Goal: Communication & Community: Answer question/provide support

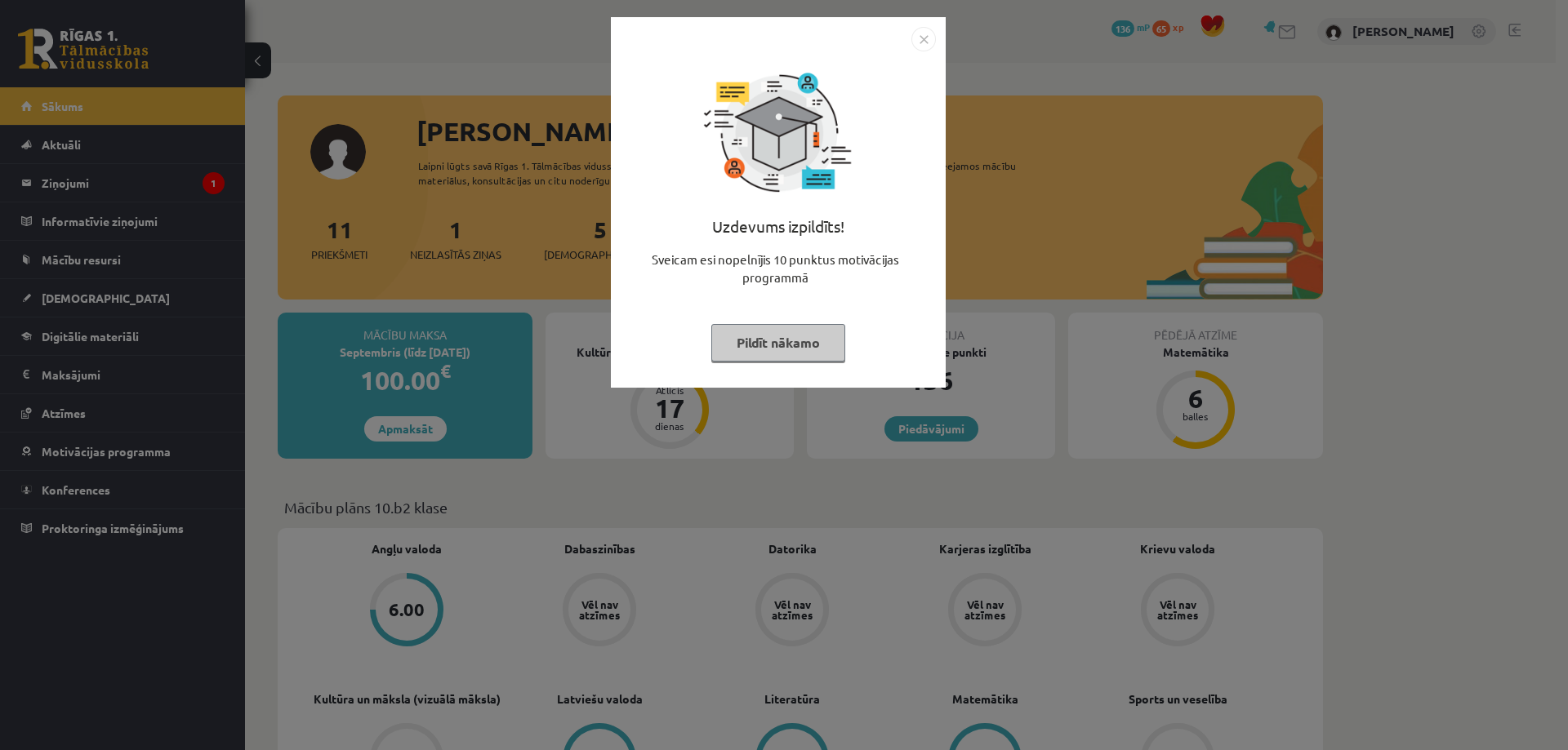
drag, startPoint x: 779, startPoint y: 348, endPoint x: 758, endPoint y: 346, distance: 21.1
click at [778, 348] on button "Pildīt nākamo" at bounding box center [778, 343] width 134 height 37
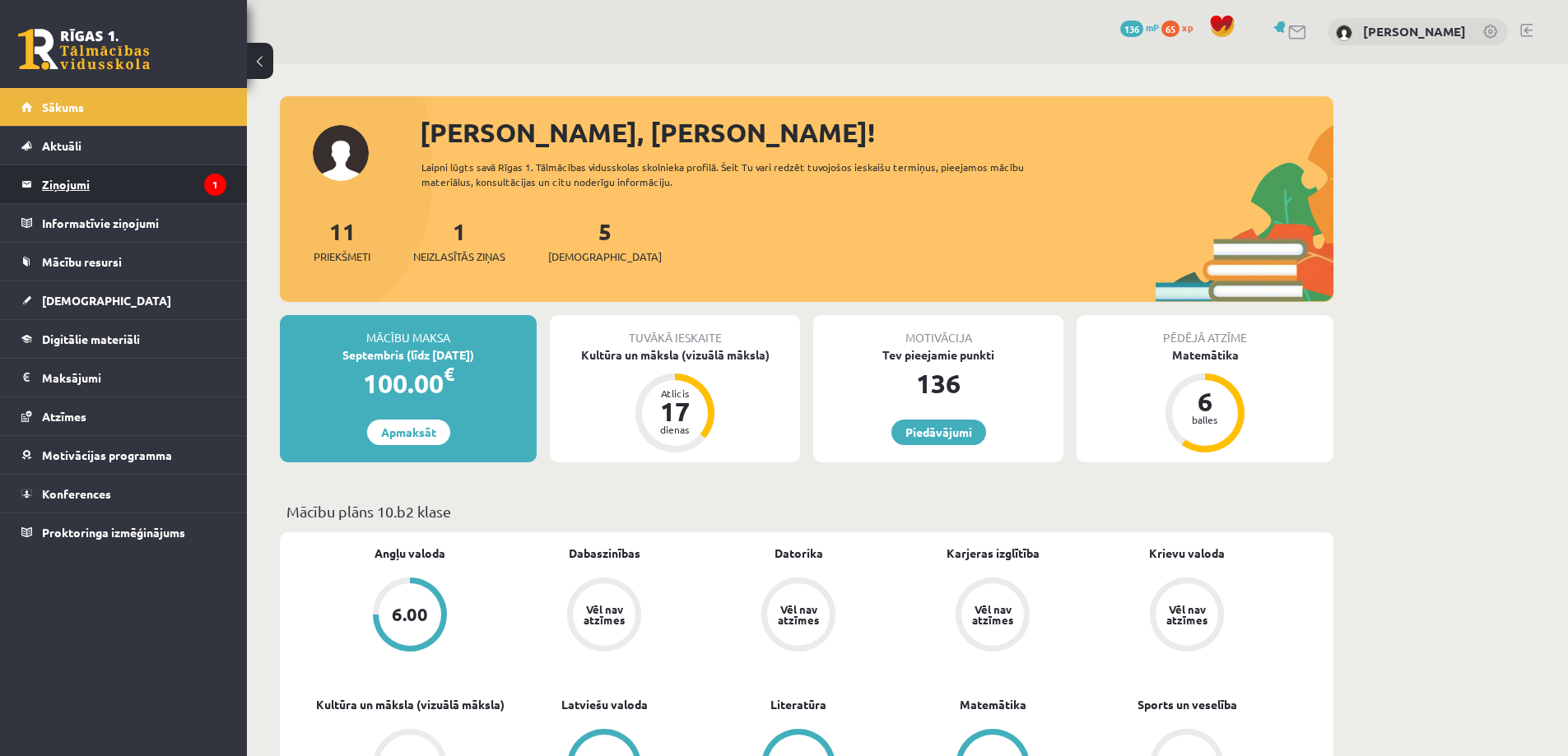
click at [97, 184] on legend "Ziņojumi 1" at bounding box center [134, 184] width 184 height 37
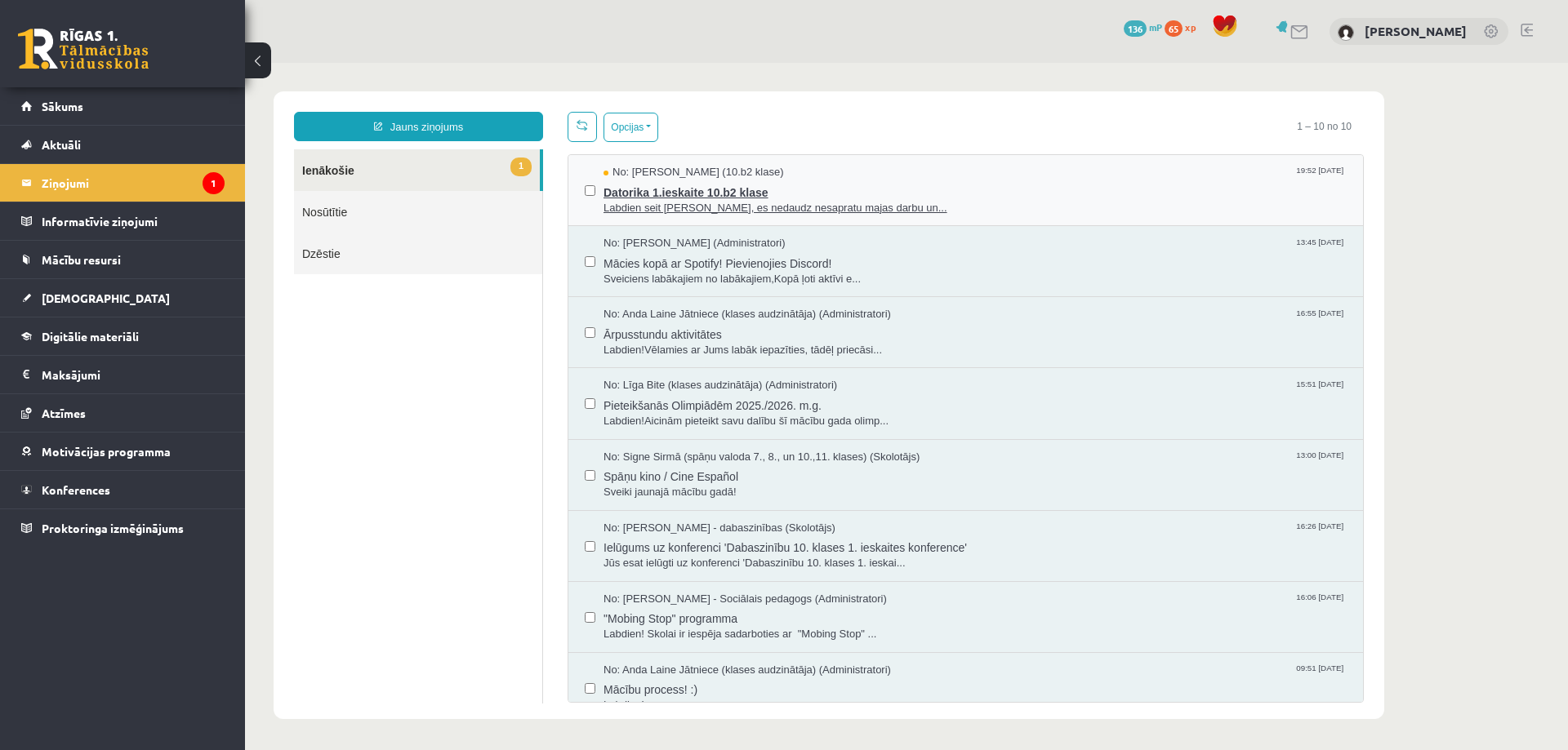
click at [881, 182] on span "Datorika 1.ieskaite 10.b2 klase" at bounding box center [974, 190] width 743 height 20
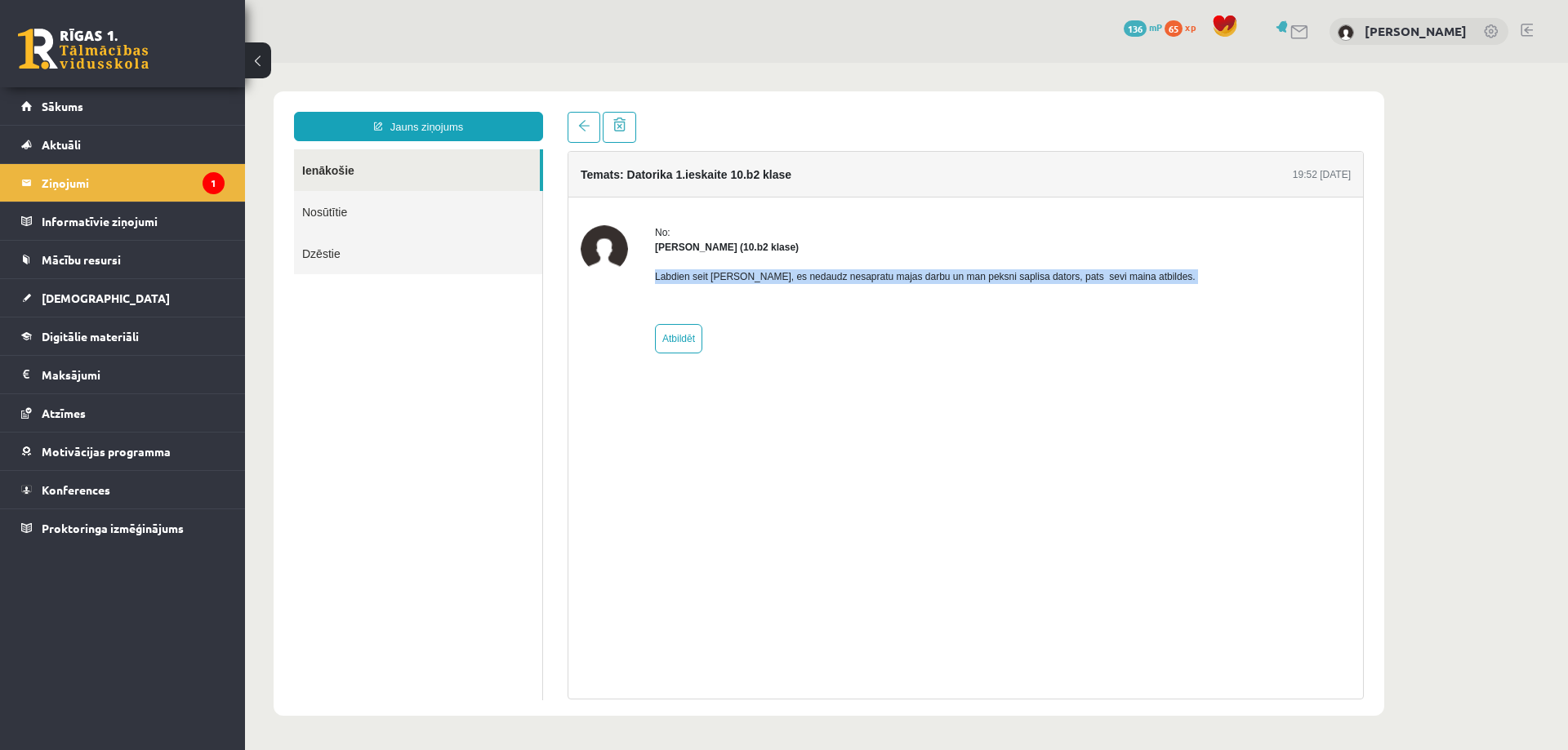
drag, startPoint x: 649, startPoint y: 280, endPoint x: 794, endPoint y: 298, distance: 146.1
click at [794, 298] on div "No: Samanta Niedre (10.b2 klase) Labdien seit Samanta Niedre, es nedaudz nesapr…" at bounding box center [965, 289] width 770 height 128
click at [591, 243] on img at bounding box center [603, 248] width 47 height 47
click at [338, 212] on link "Nosūtītie" at bounding box center [418, 212] width 248 height 42
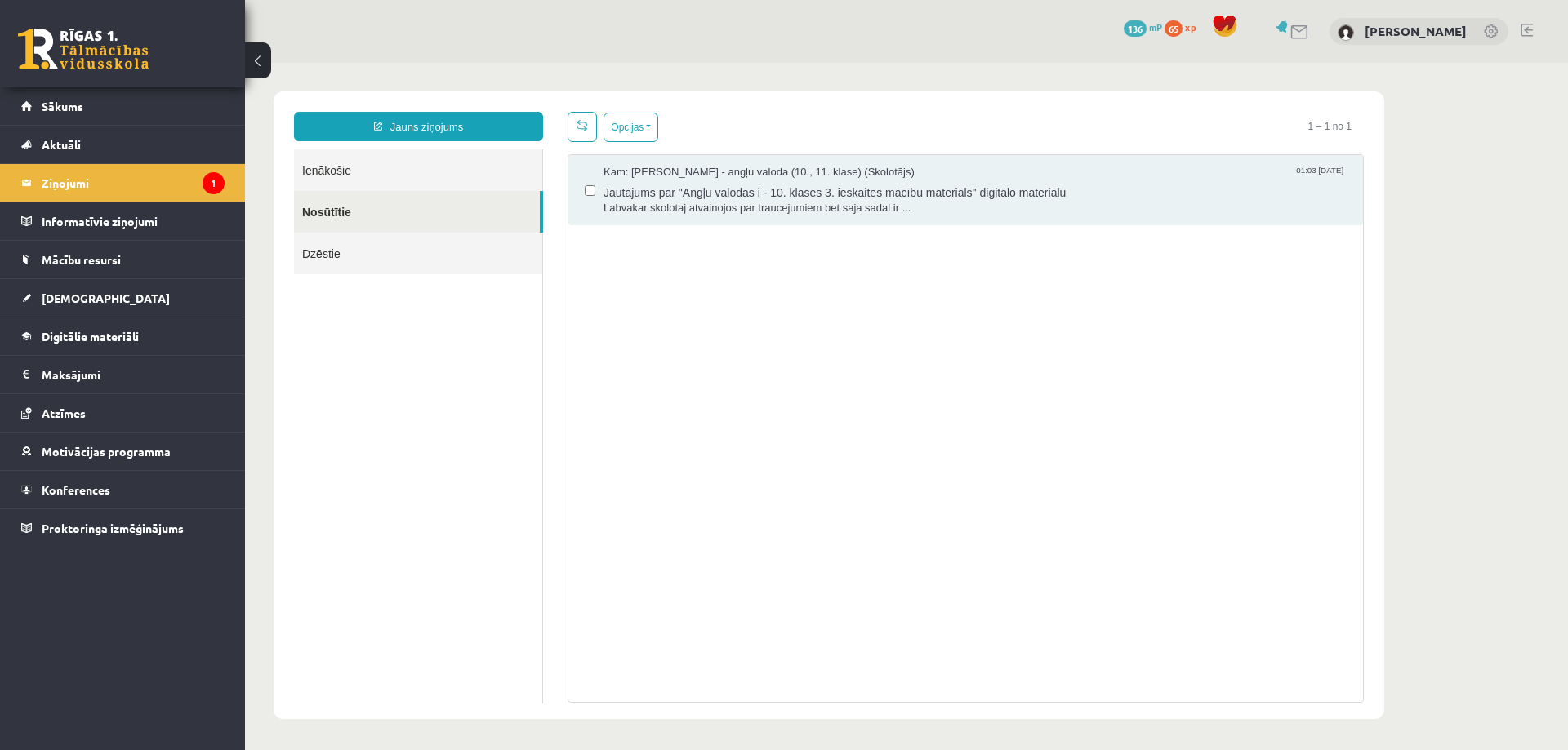
click at [302, 247] on link "Dzēstie" at bounding box center [418, 253] width 248 height 42
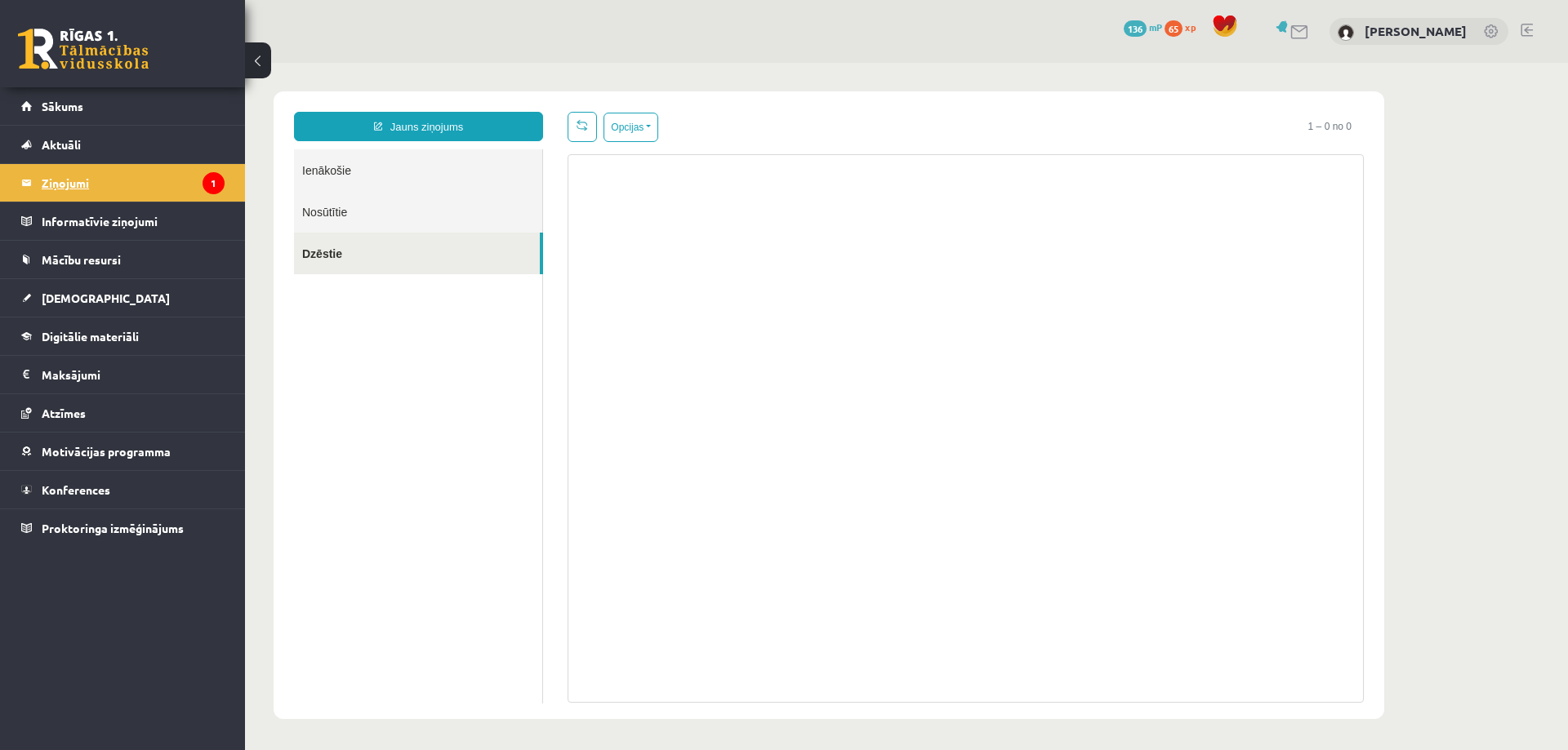
click at [114, 180] on legend "Ziņojumi 1" at bounding box center [133, 182] width 182 height 37
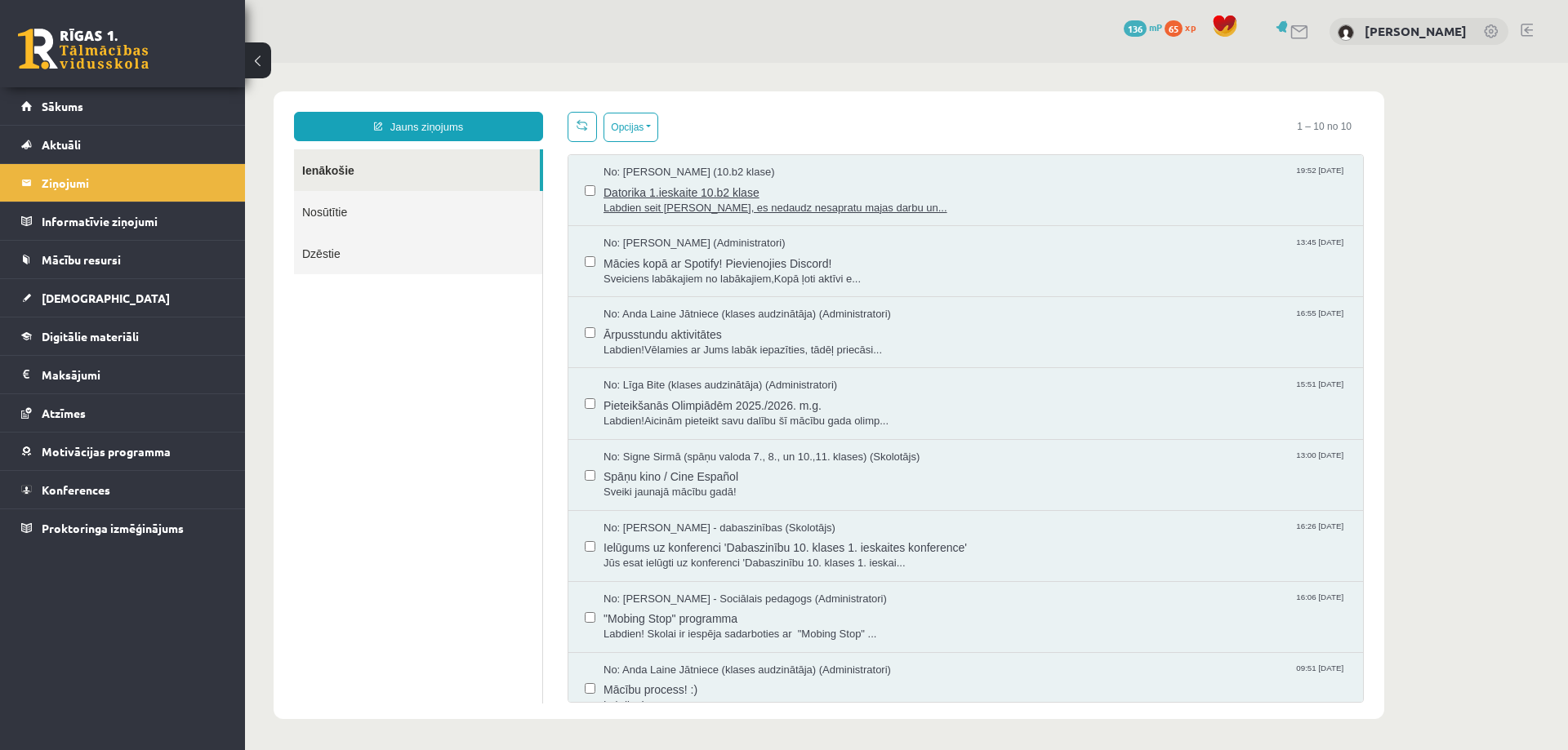
click at [801, 182] on span "Datorika 1.ieskaite 10.b2 klase" at bounding box center [974, 190] width 743 height 20
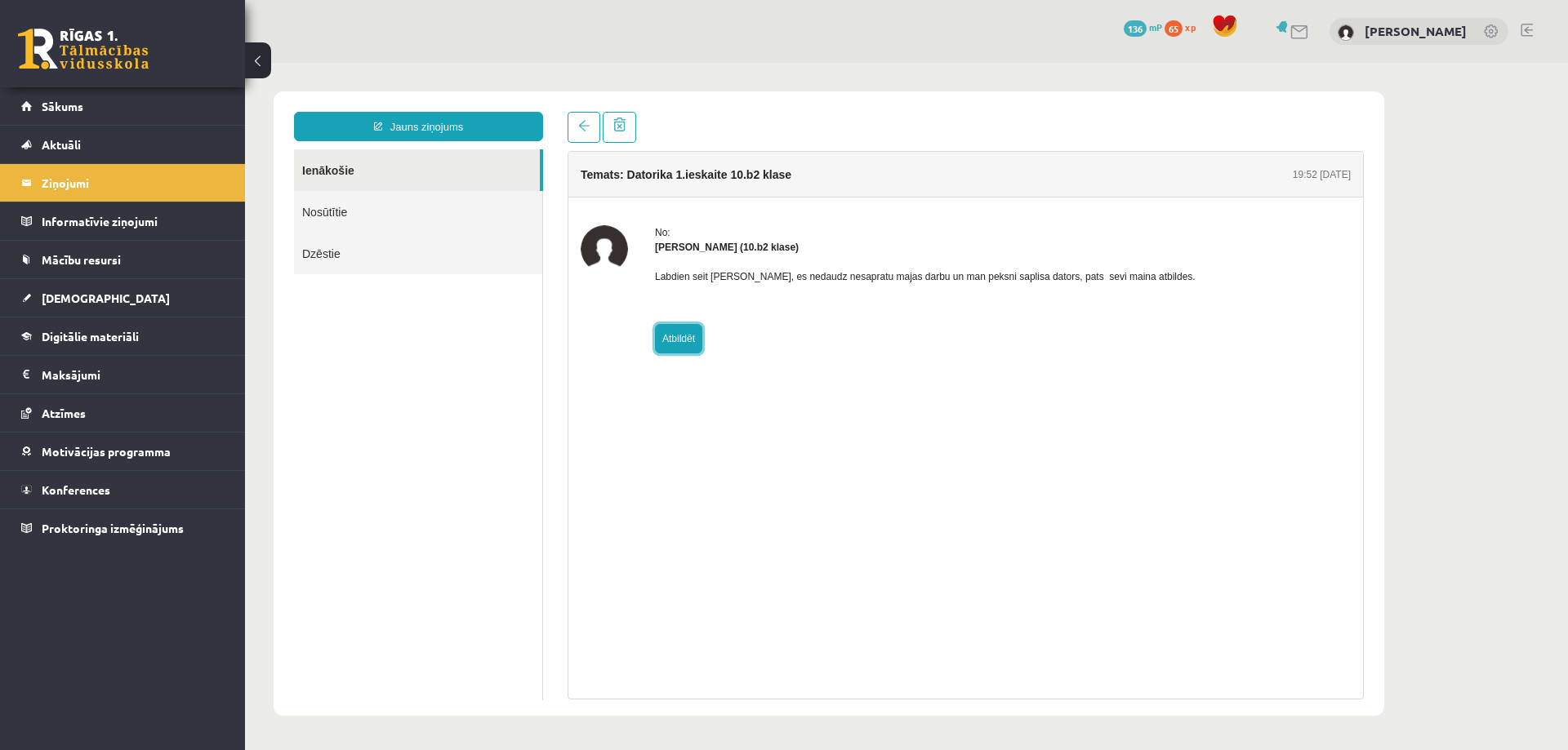
click at [664, 342] on link "Atbildēt" at bounding box center [678, 338] width 47 height 29
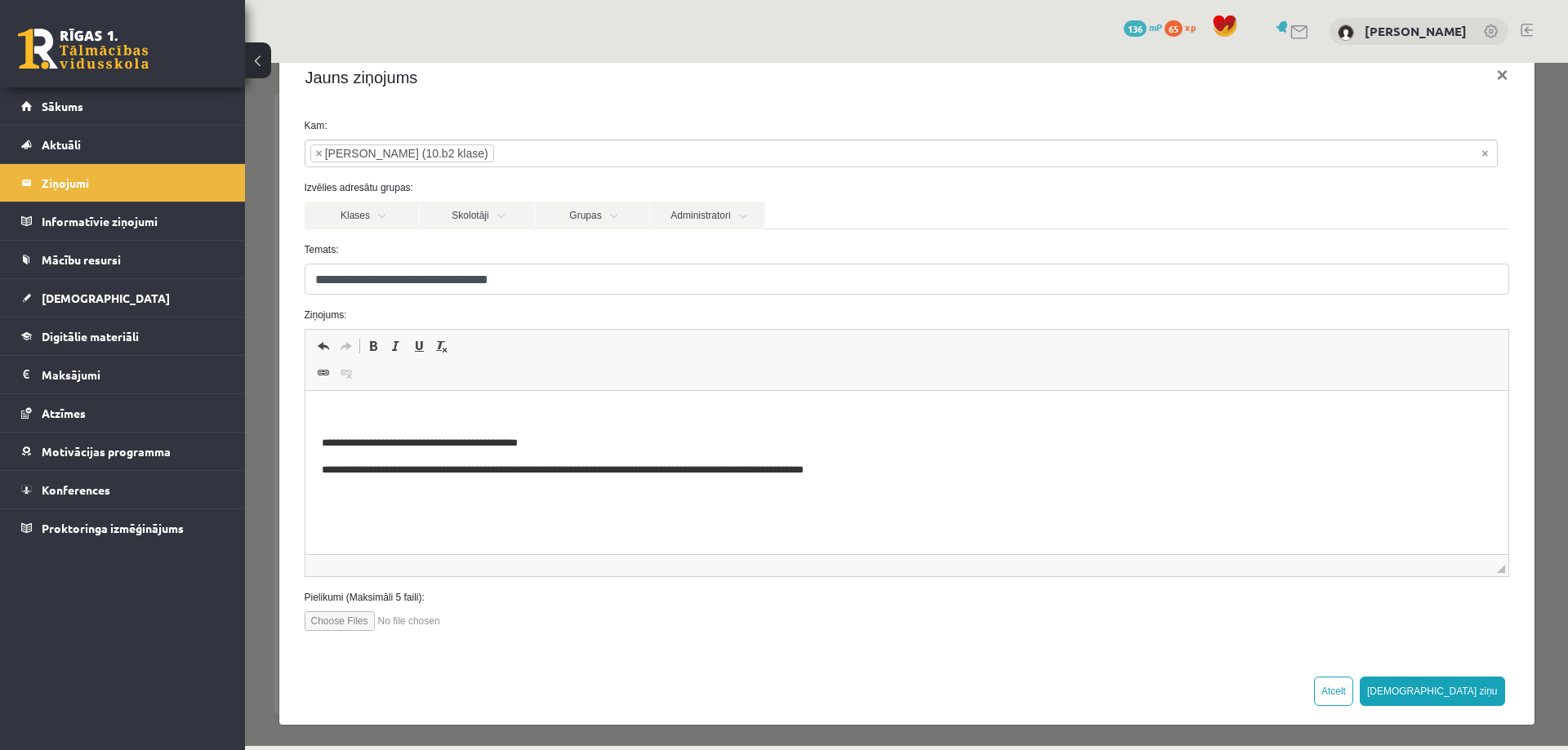
scroll to position [39, 0]
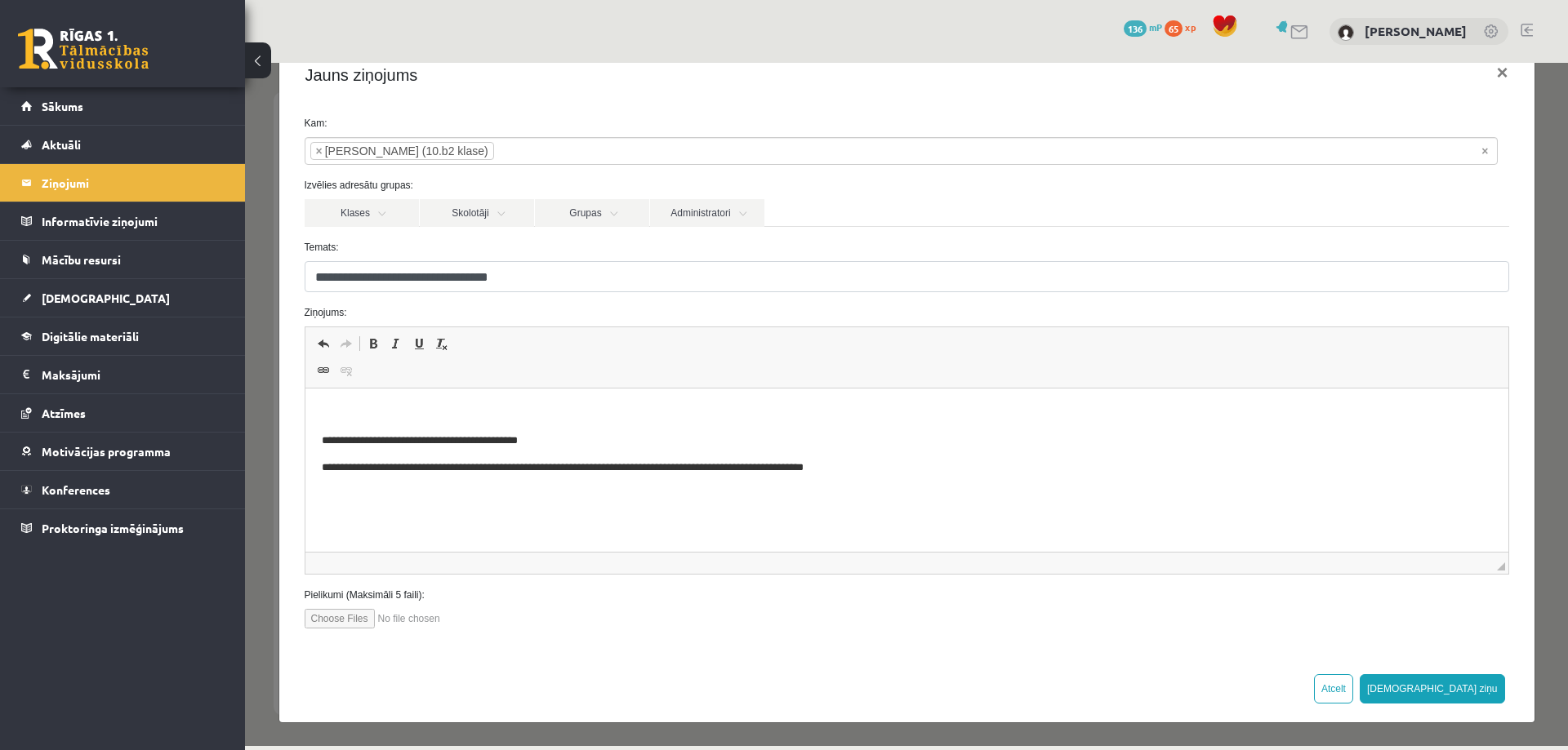
click at [781, 485] on html "**********" at bounding box center [906, 441] width 1203 height 104
click at [341, 403] on html "**********" at bounding box center [906, 441] width 1203 height 104
click at [1486, 69] on button "×" at bounding box center [1502, 73] width 37 height 46
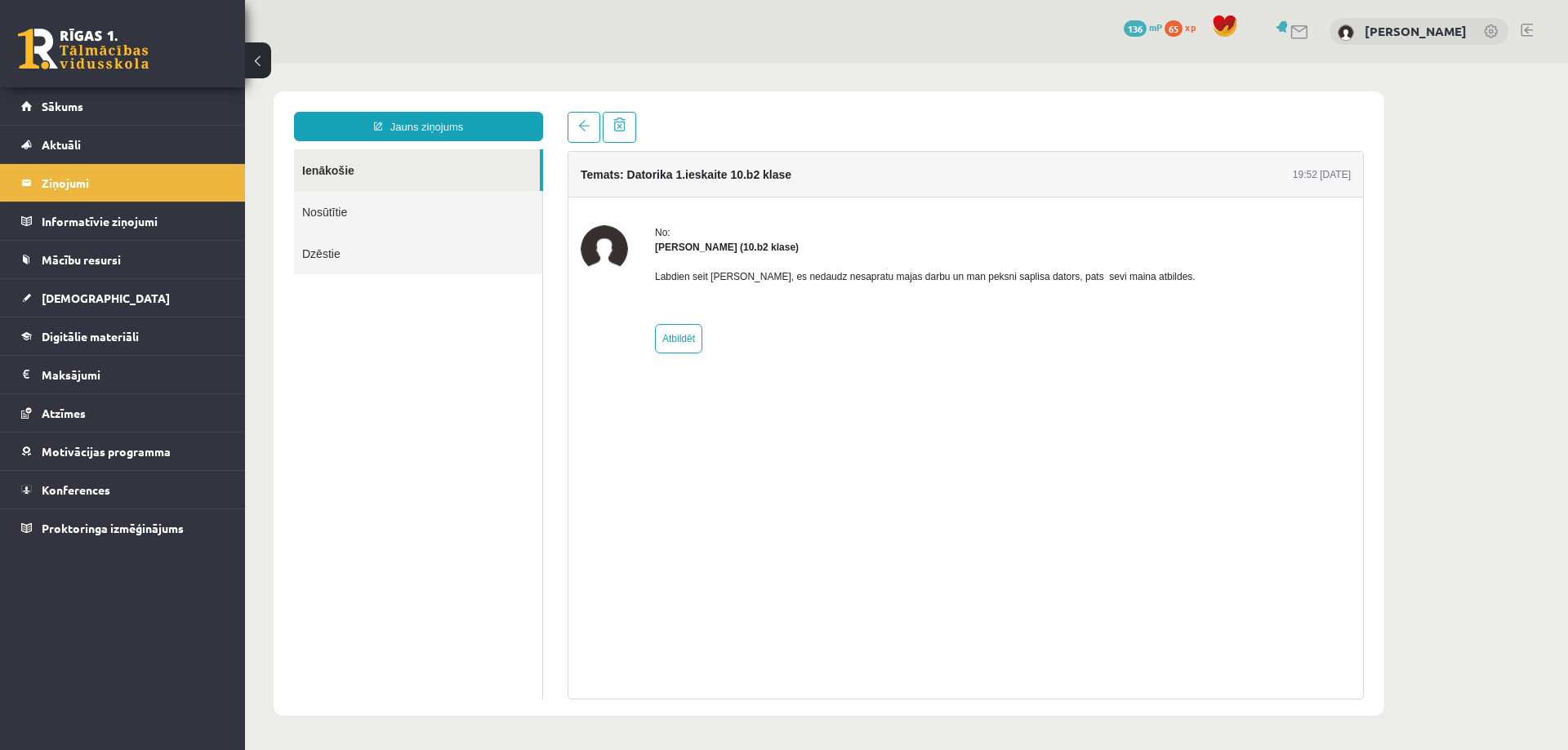
click at [667, 353] on div "No: Samanta Niedre (10.b2 klase) Labdien seit Samanta Niedre, es nedaudz nesapr…" at bounding box center [966, 289] width 795 height 183
click at [682, 339] on link "Atbildēt" at bounding box center [678, 338] width 47 height 29
type input "**********"
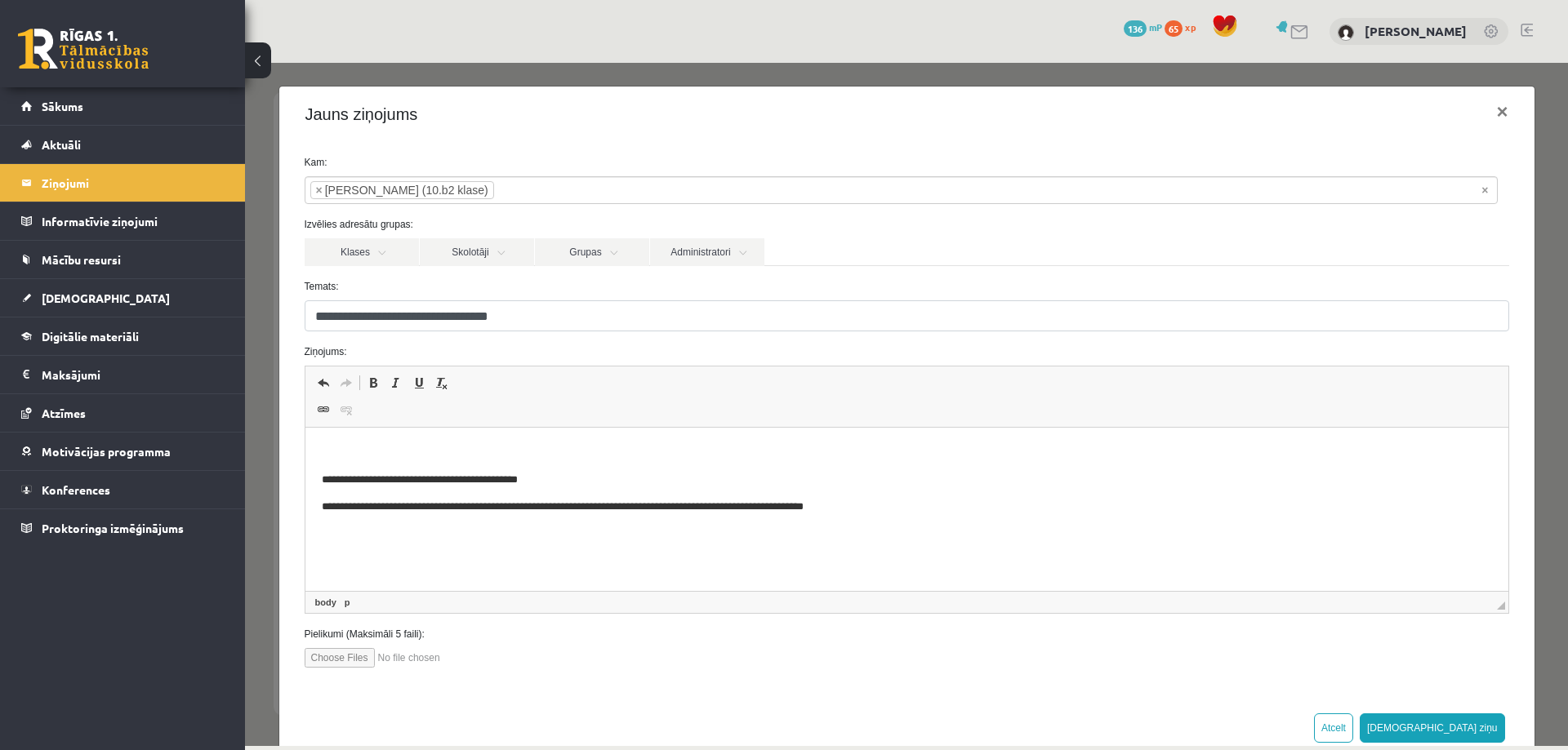
click at [411, 447] on p "Rich Text Editor, wiswyg-editor-47024718027300-1757875959-677" at bounding box center [905, 452] width 1170 height 17
click at [267, 181] on div "**********" at bounding box center [906, 404] width 1323 height 683
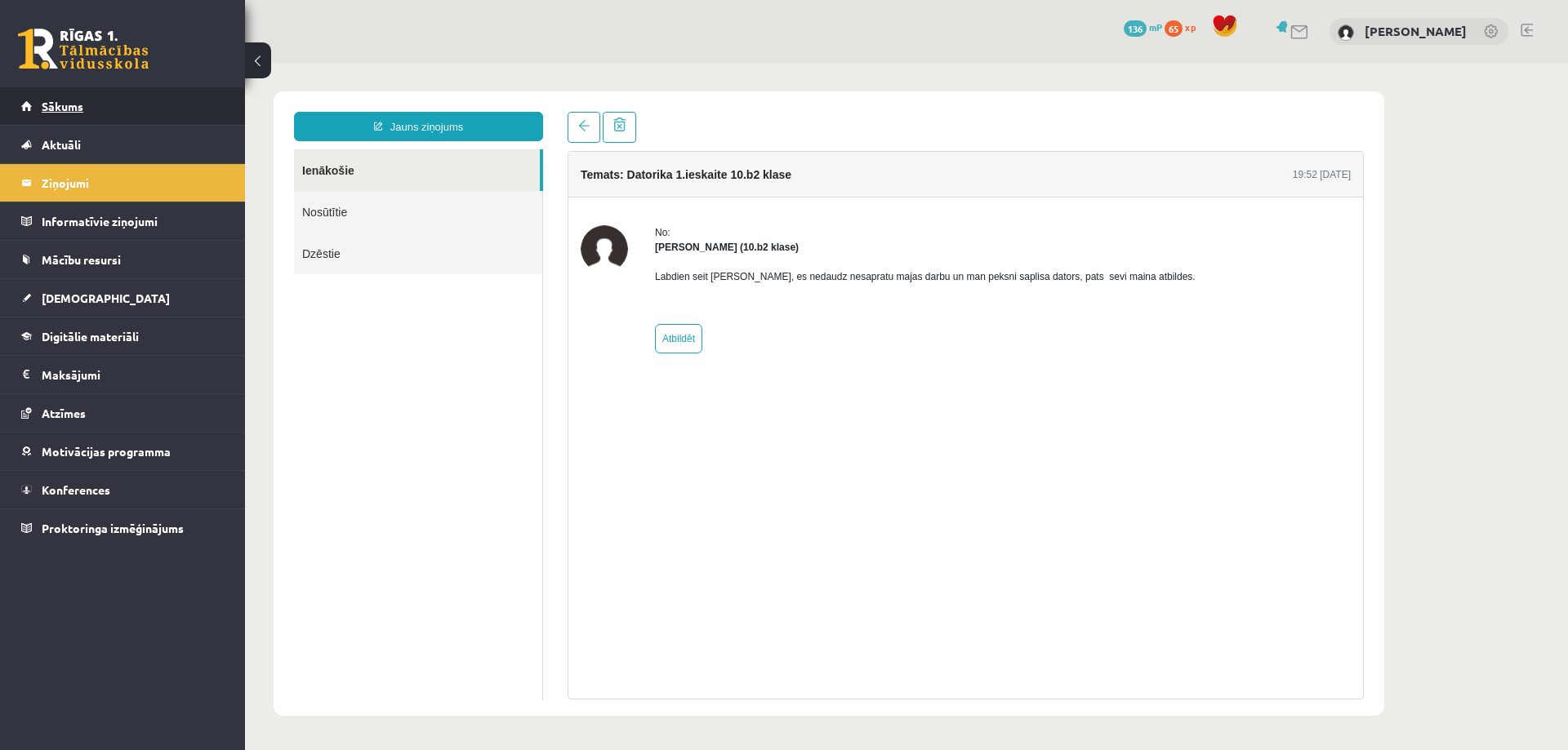
click at [71, 110] on span "Sākums" at bounding box center [62, 106] width 42 height 15
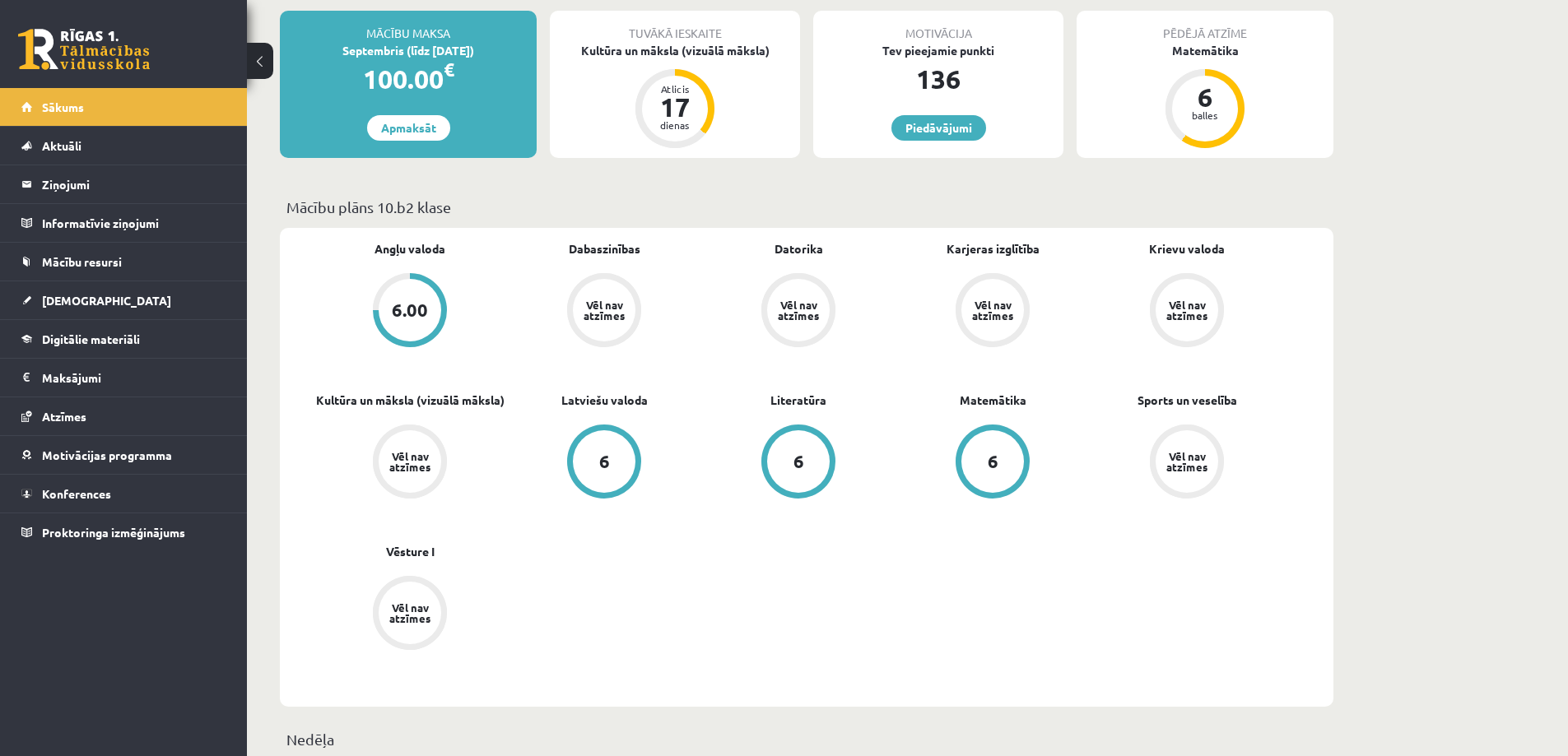
scroll to position [329, 0]
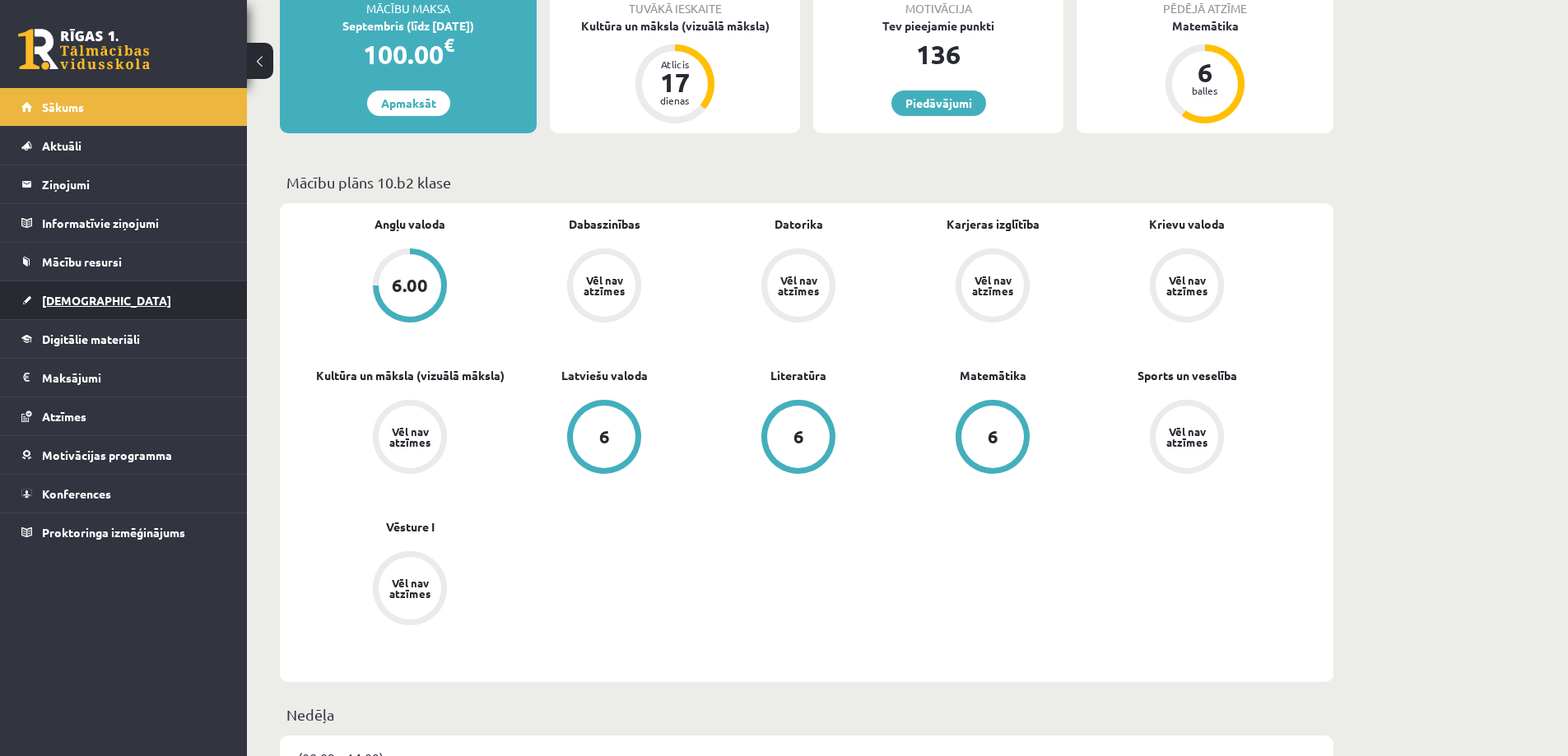
click at [58, 305] on span "[DEMOGRAPHIC_DATA]" at bounding box center [106, 300] width 129 height 15
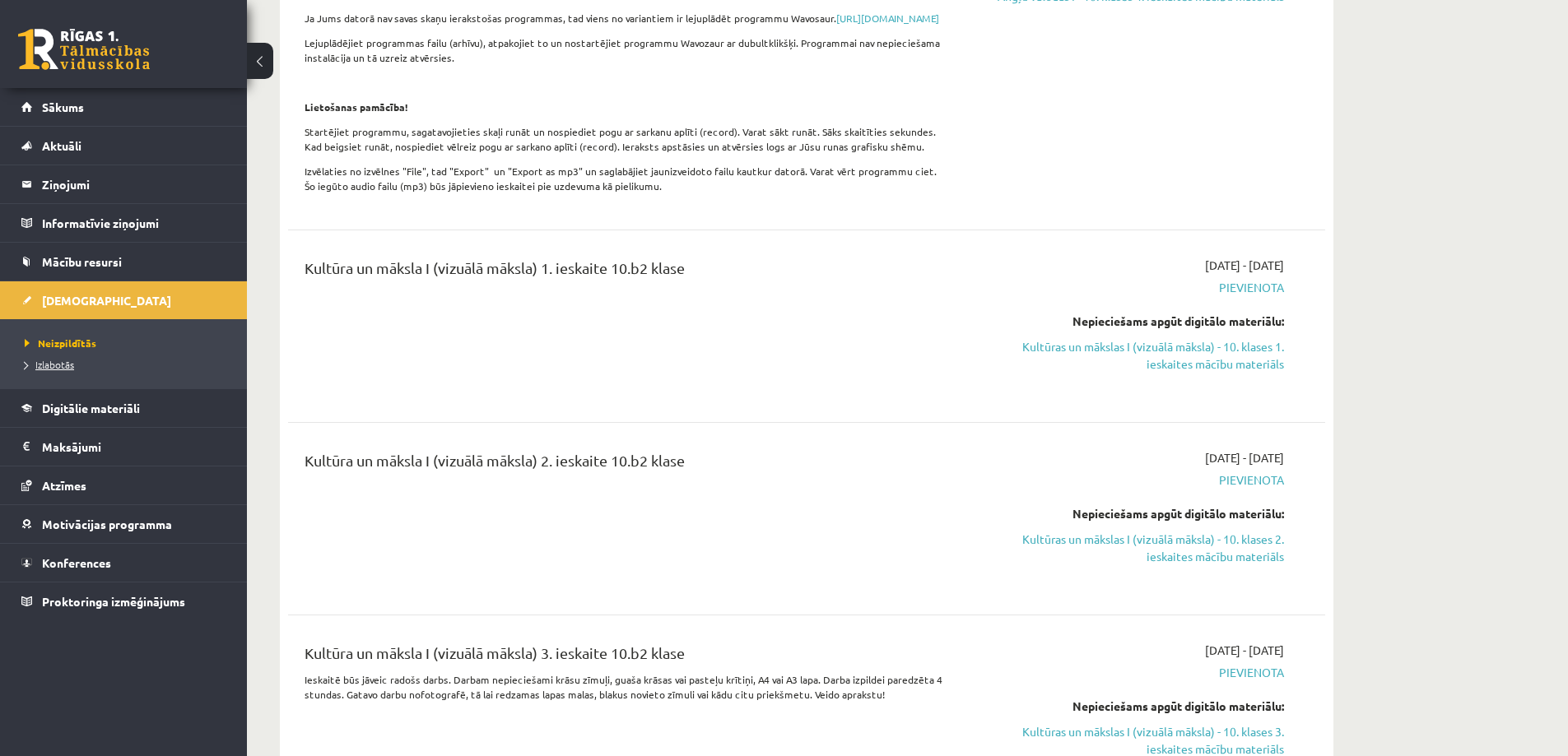
click at [46, 360] on span "Izlabotās" at bounding box center [49, 364] width 49 height 13
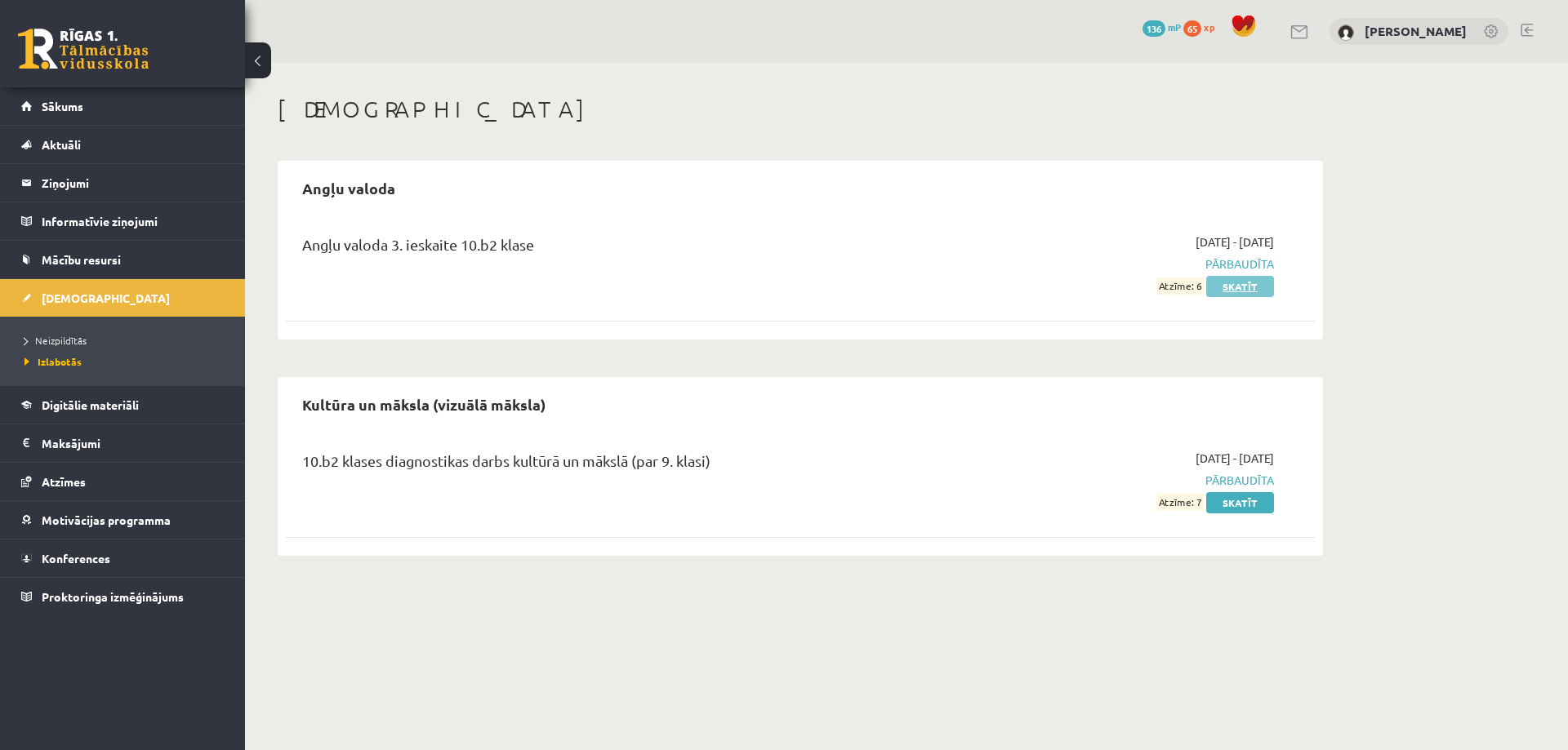
click at [1222, 282] on link "Skatīt" at bounding box center [1239, 287] width 68 height 21
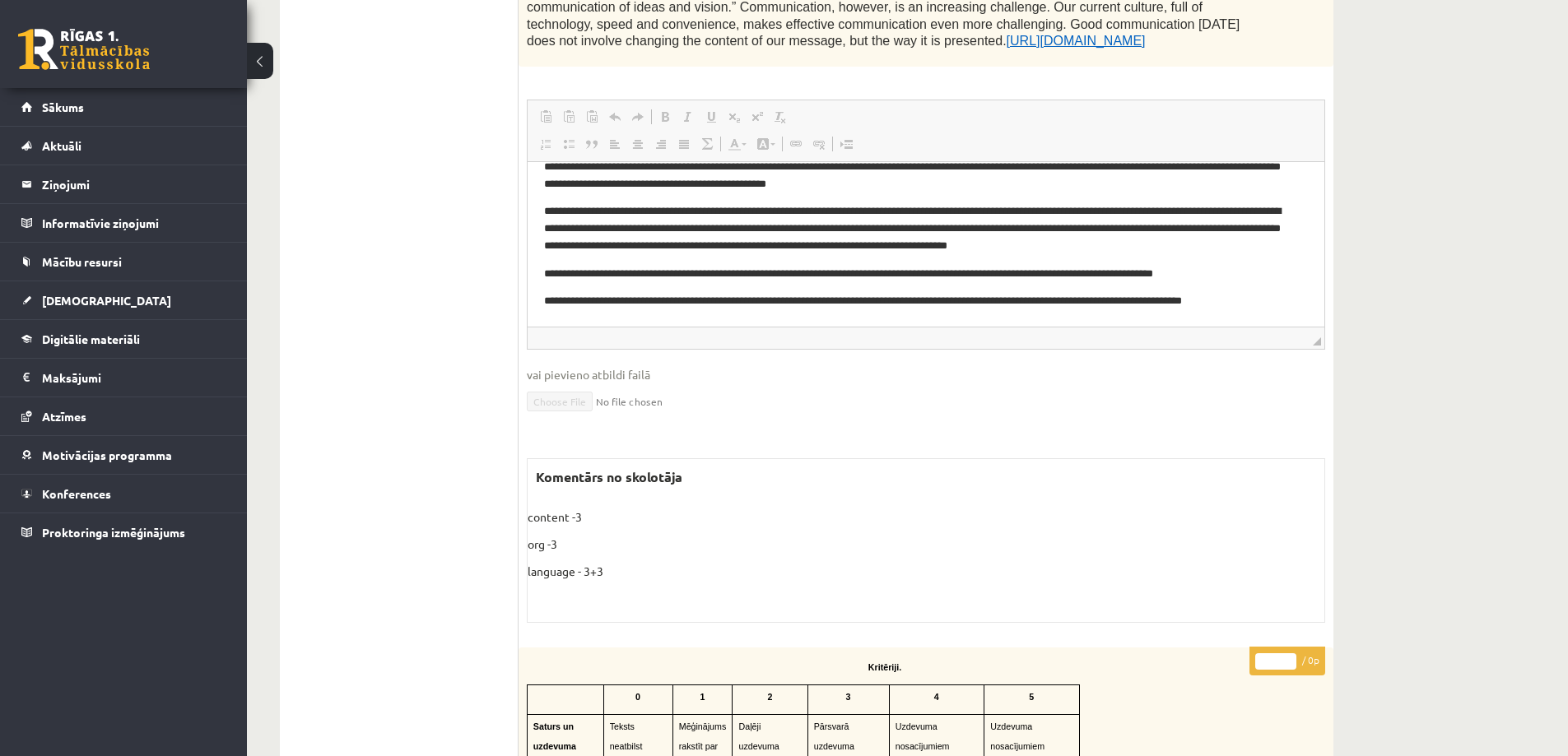
scroll to position [905, 0]
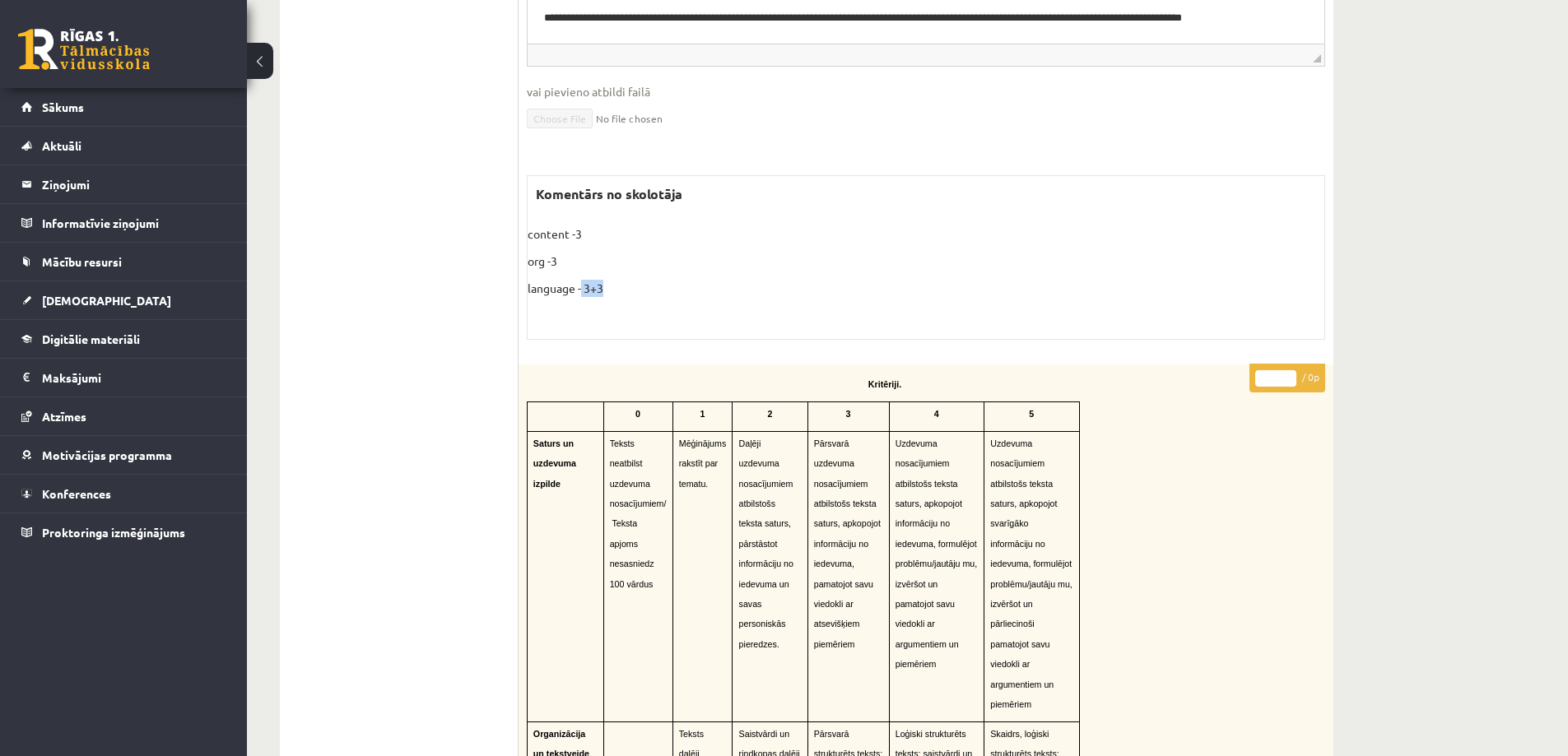
drag, startPoint x: 615, startPoint y: 287, endPoint x: 583, endPoint y: 290, distance: 32.1
click at [583, 290] on p "language - 3+3" at bounding box center [926, 287] width 797 height 17
click at [590, 237] on p "content -3" at bounding box center [926, 234] width 797 height 17
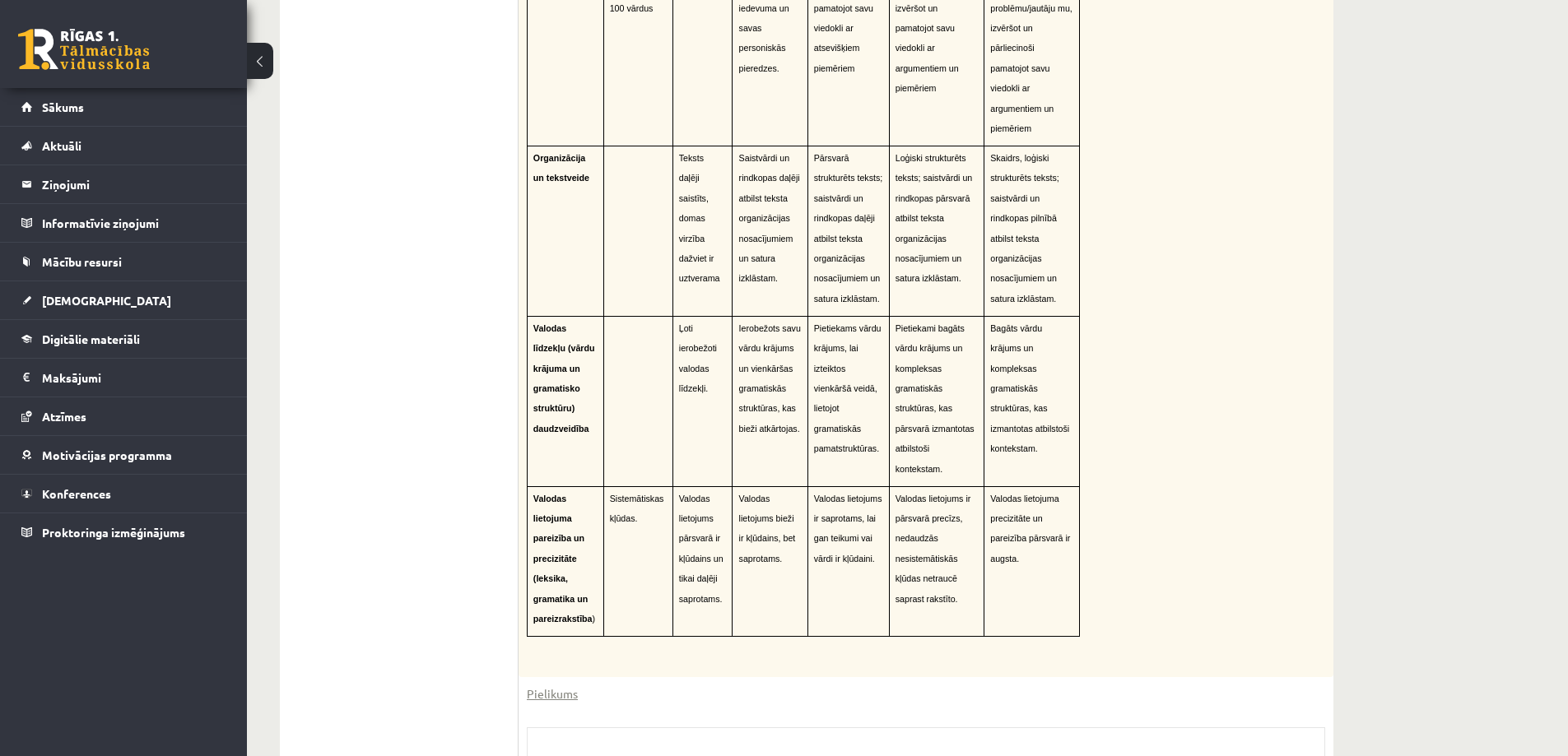
scroll to position [1151, 0]
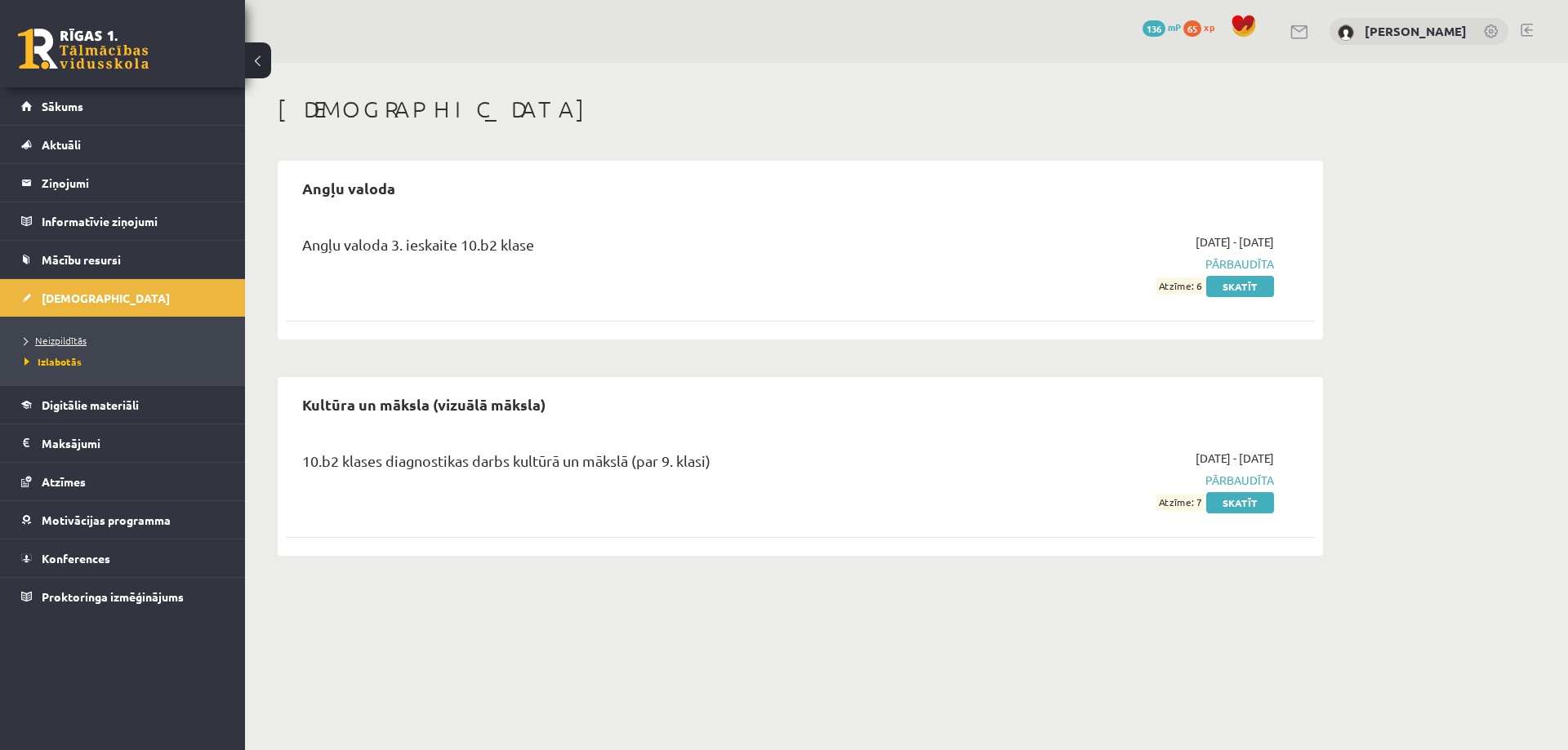
click at [56, 341] on span "Neizpildītās" at bounding box center [56, 340] width 62 height 13
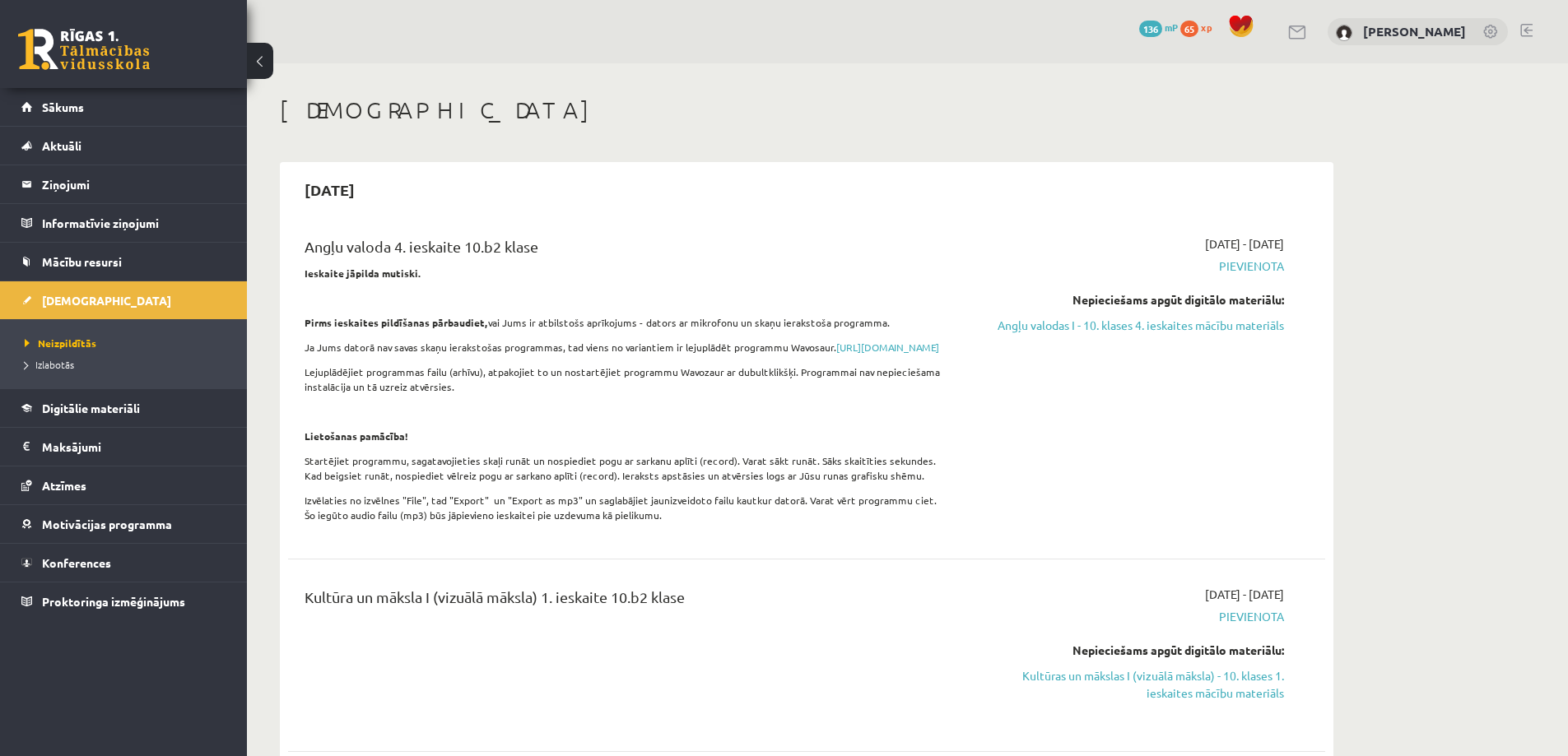
drag, startPoint x: 725, startPoint y: 383, endPoint x: 342, endPoint y: 227, distance: 413.6
click at [675, 199] on div "2025-09-30" at bounding box center [806, 189] width 1037 height 38
click at [836, 353] on link "https://www.wavosaur.com/download.php" at bounding box center [887, 347] width 103 height 13
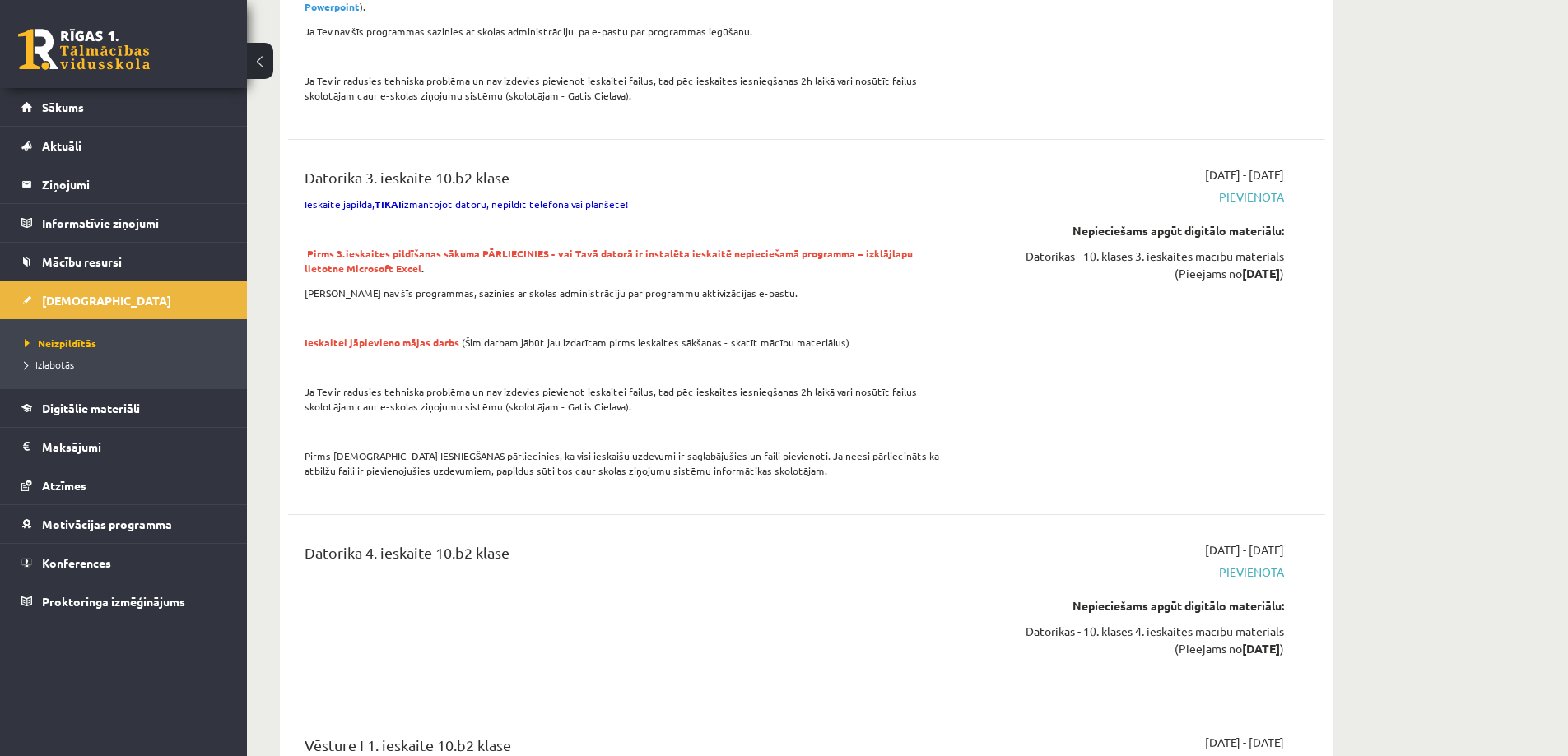
scroll to position [2468, 0]
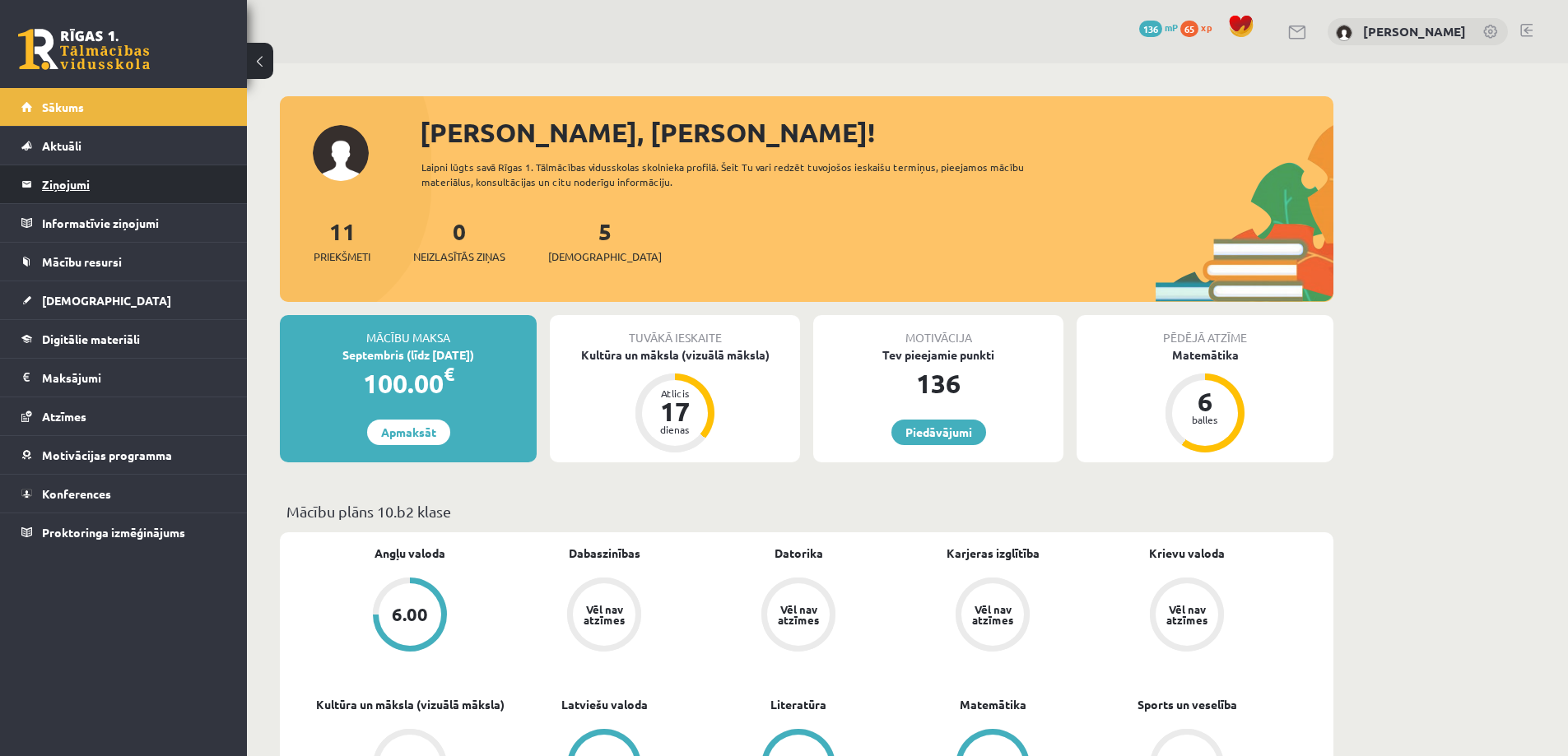
click at [60, 189] on legend "Ziņojumi 0" at bounding box center [134, 184] width 184 height 37
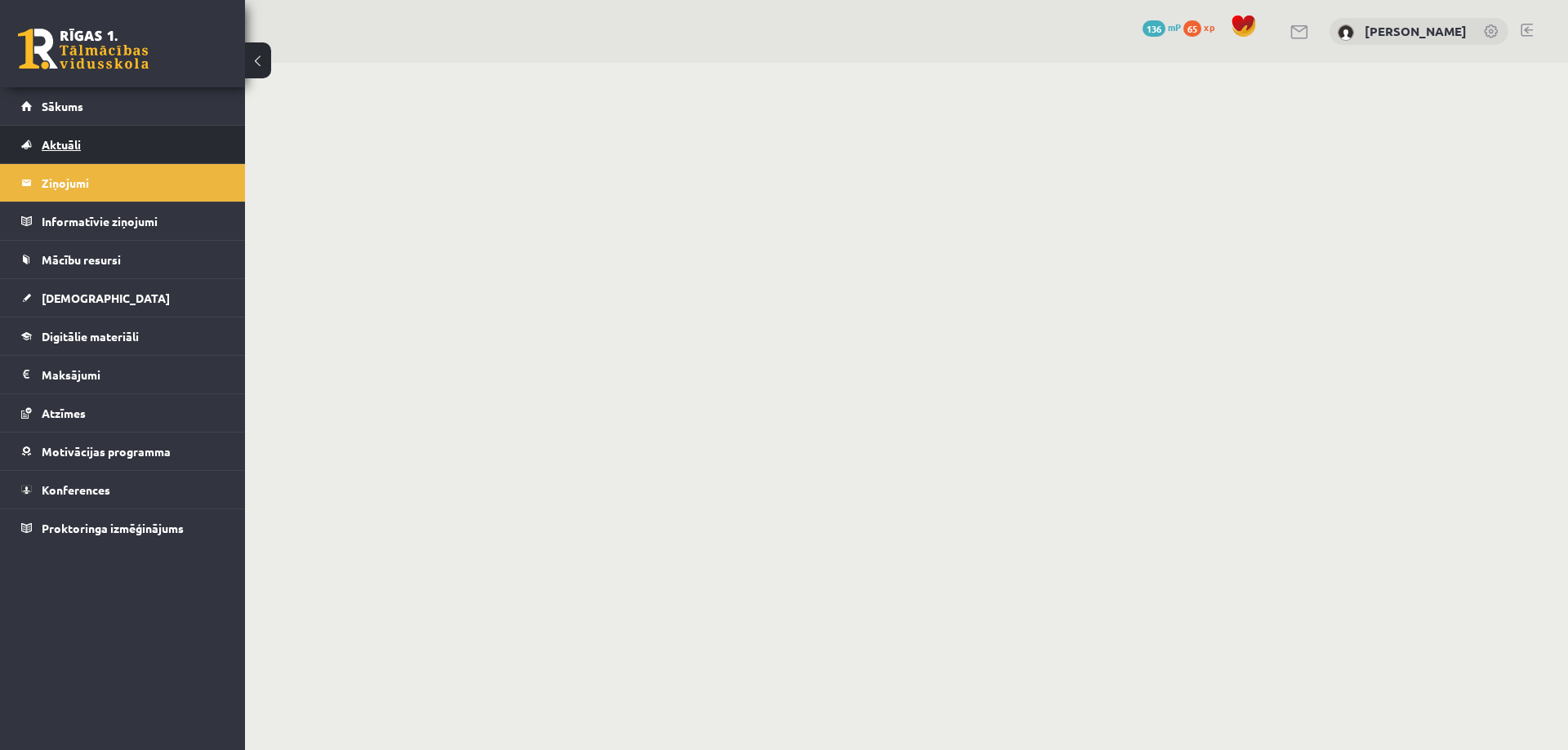
click at [65, 146] on span "Aktuāli" at bounding box center [61, 144] width 39 height 15
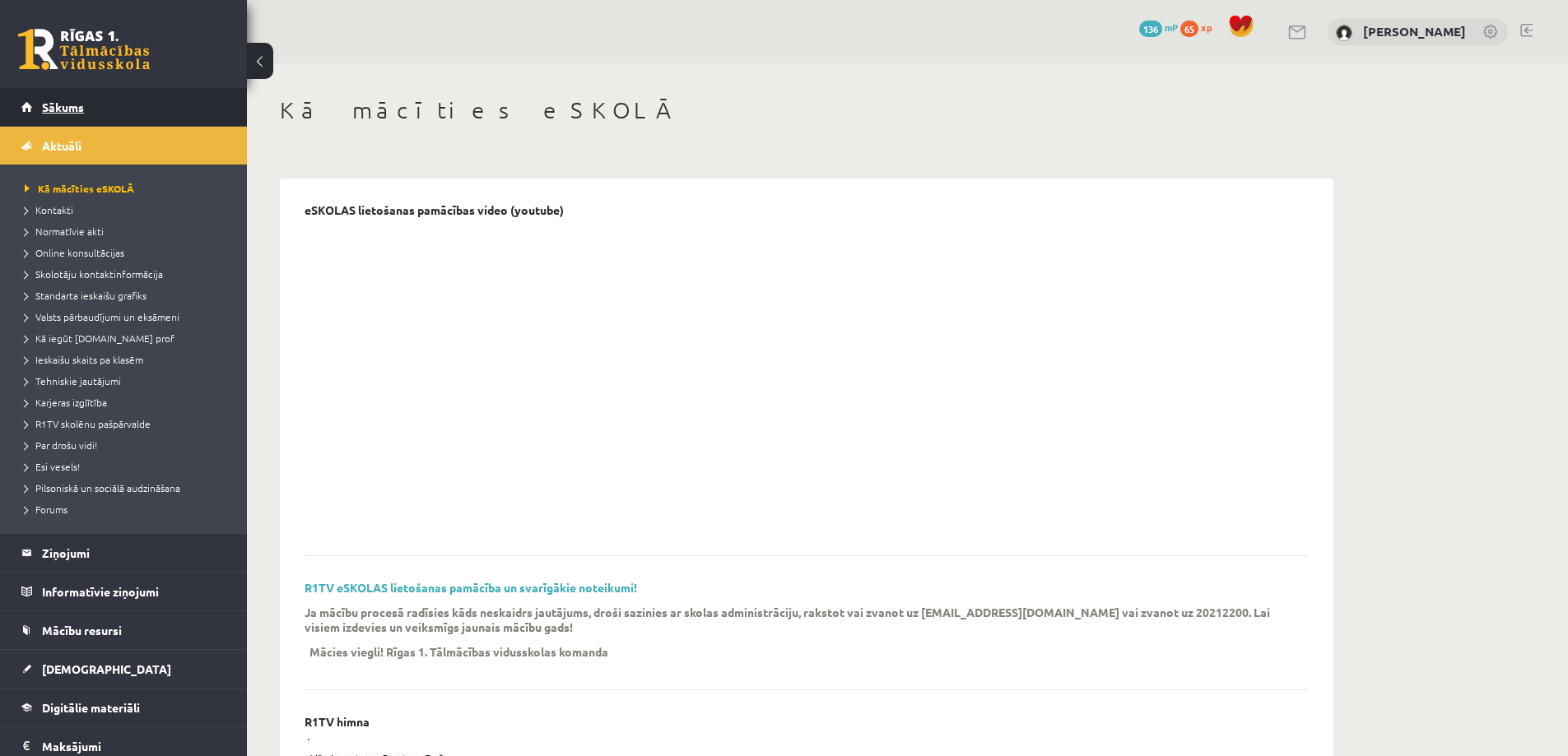
click at [63, 107] on span "Sākums" at bounding box center [63, 107] width 42 height 15
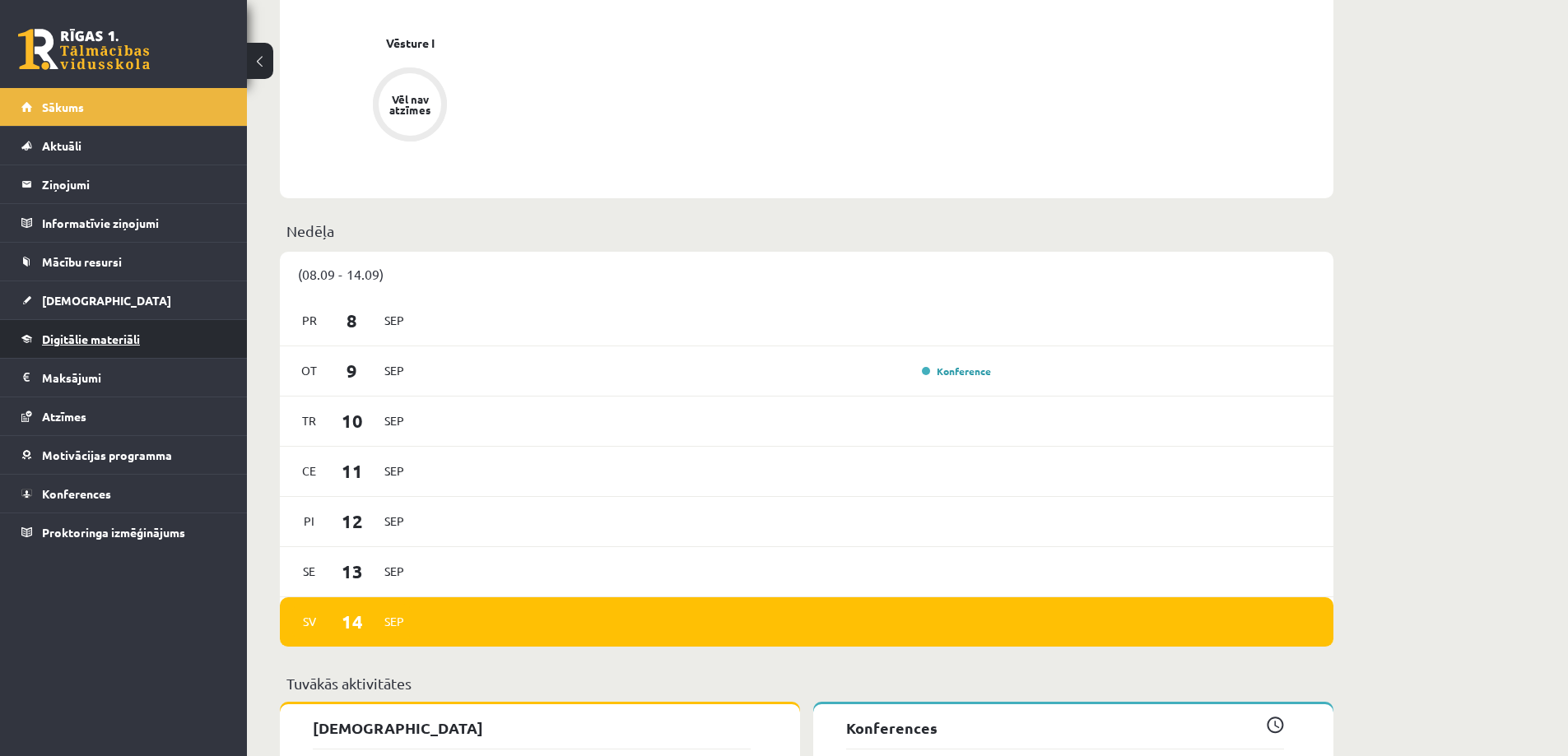
scroll to position [823, 0]
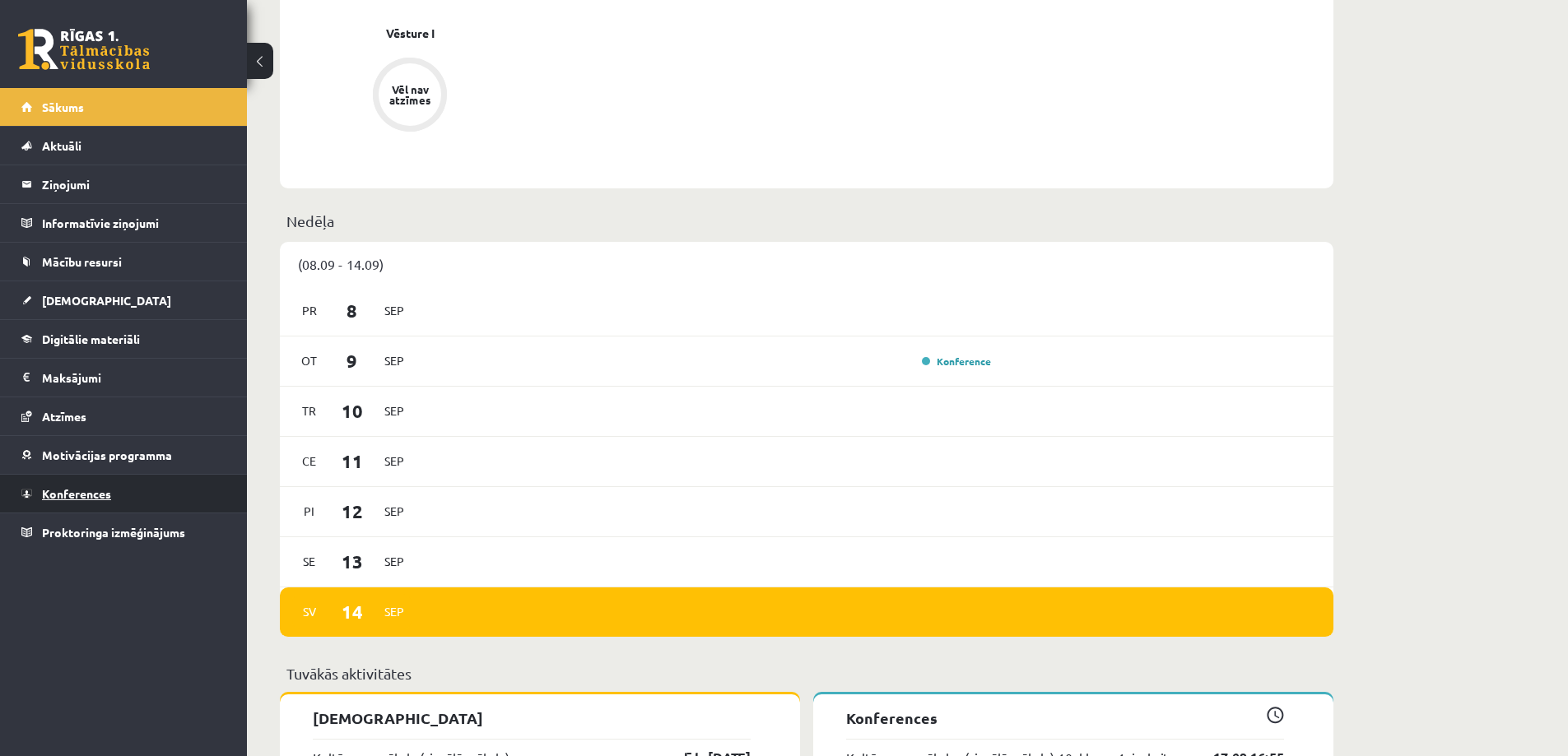
click at [76, 494] on span "Konferences" at bounding box center [76, 494] width 69 height 15
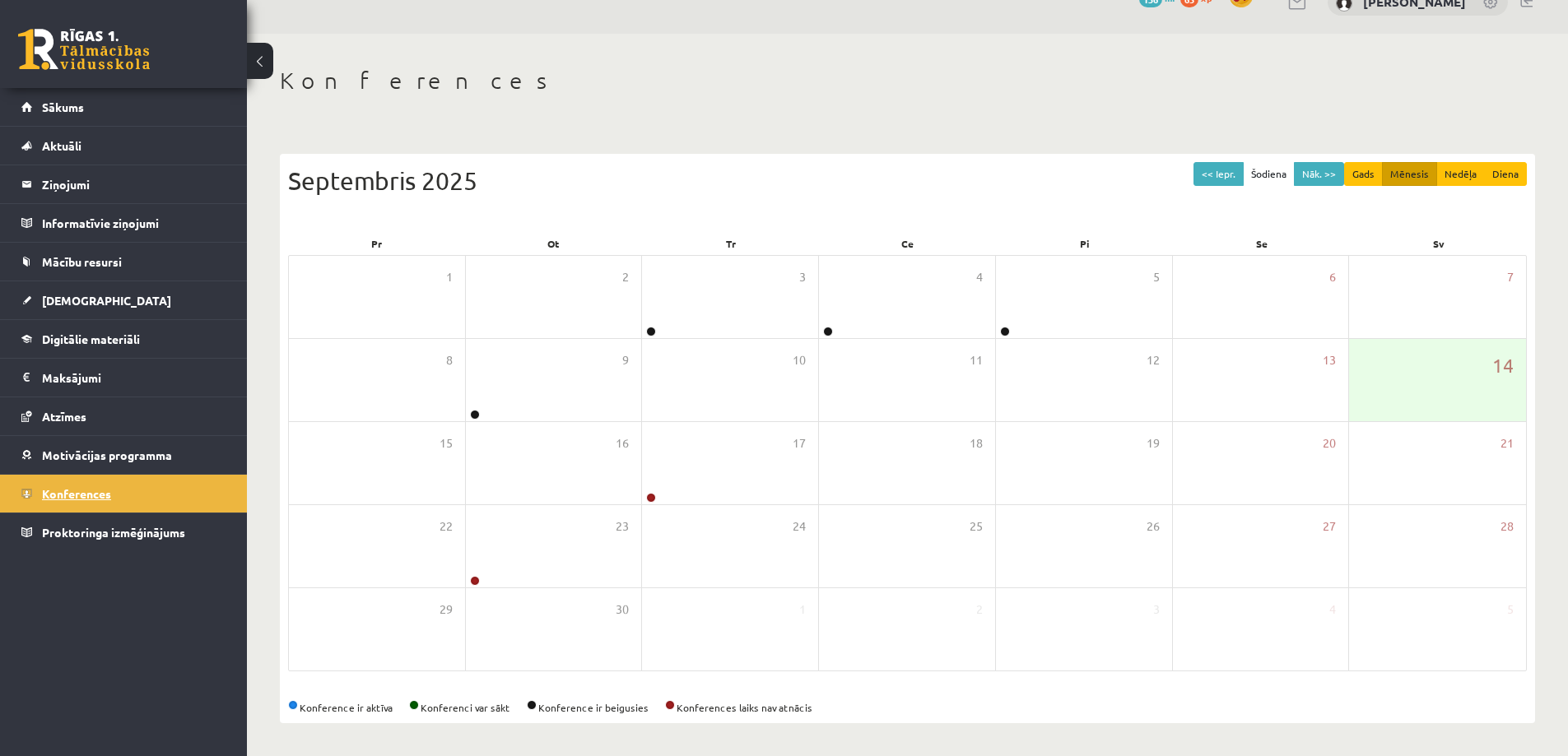
scroll to position [30, 0]
click at [62, 190] on legend "Ziņojumi 0" at bounding box center [134, 184] width 184 height 37
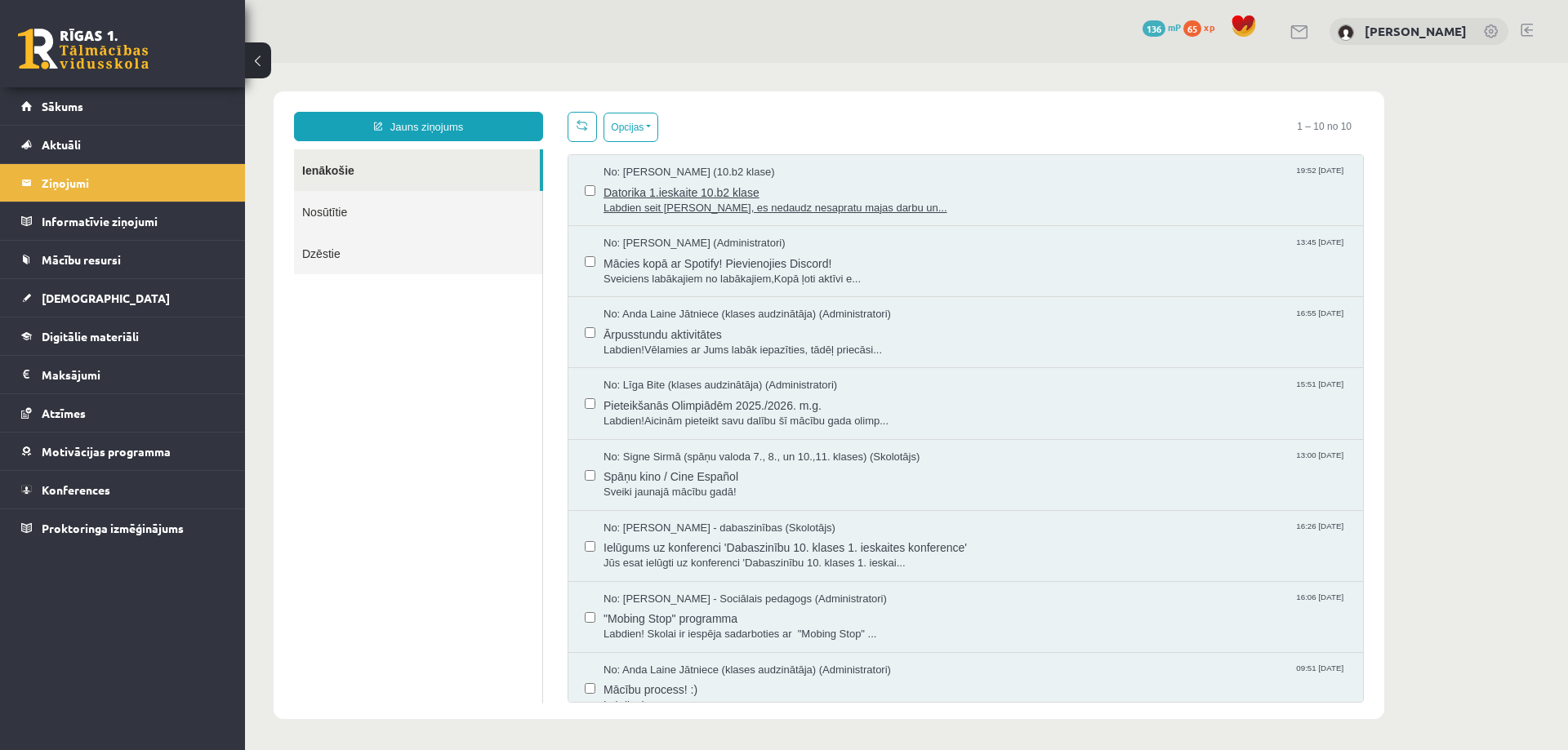
click at [627, 184] on span "Datorika 1.ieskaite 10.b2 klase" at bounding box center [974, 190] width 743 height 20
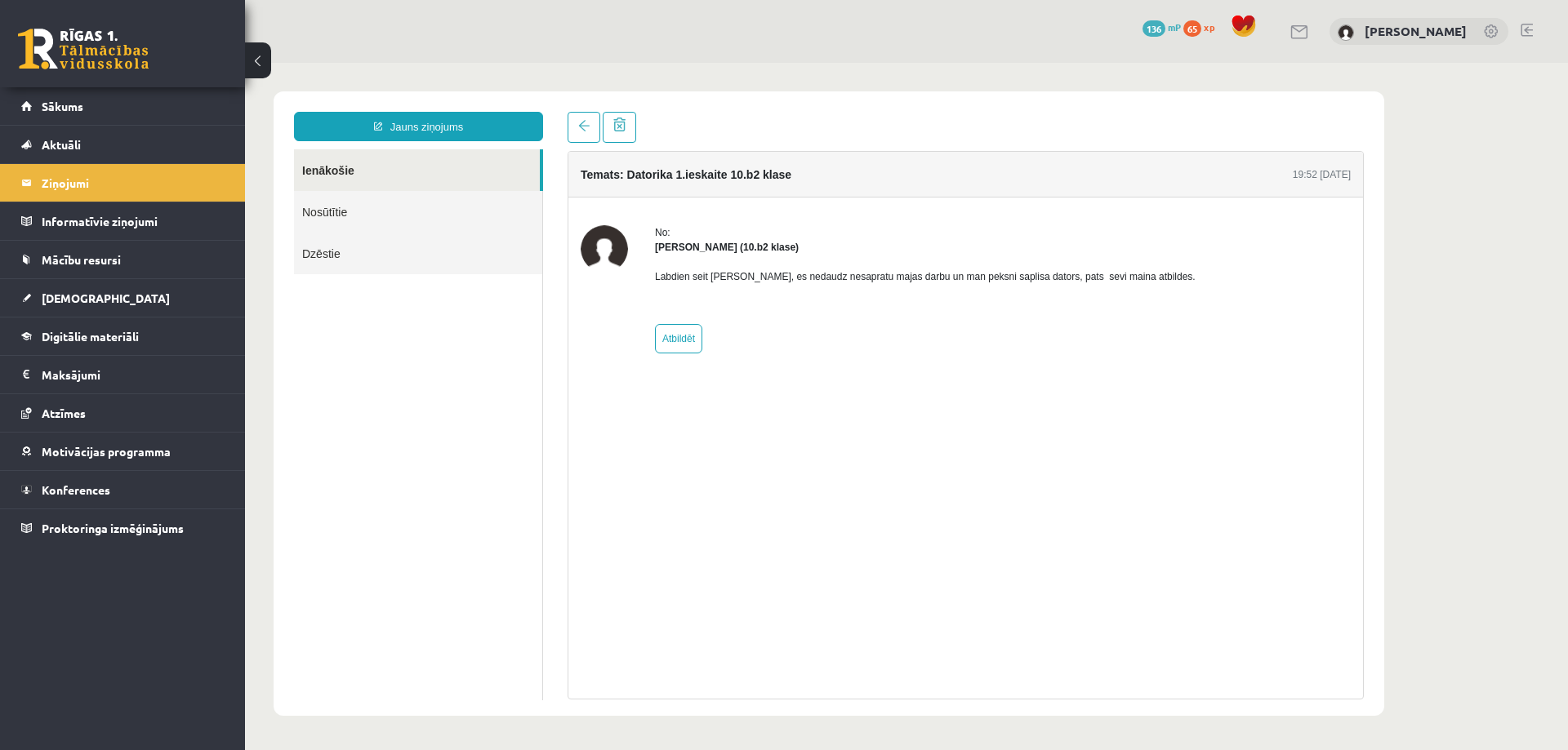
click at [714, 246] on strong "Samanta Niedre (10.b2 klase)" at bounding box center [726, 247] width 144 height 12
click at [761, 174] on h4 "Temats: Datorika 1.ieskaite 10.b2 klase" at bounding box center [686, 174] width 211 height 13
click at [612, 246] on img at bounding box center [603, 248] width 47 height 47
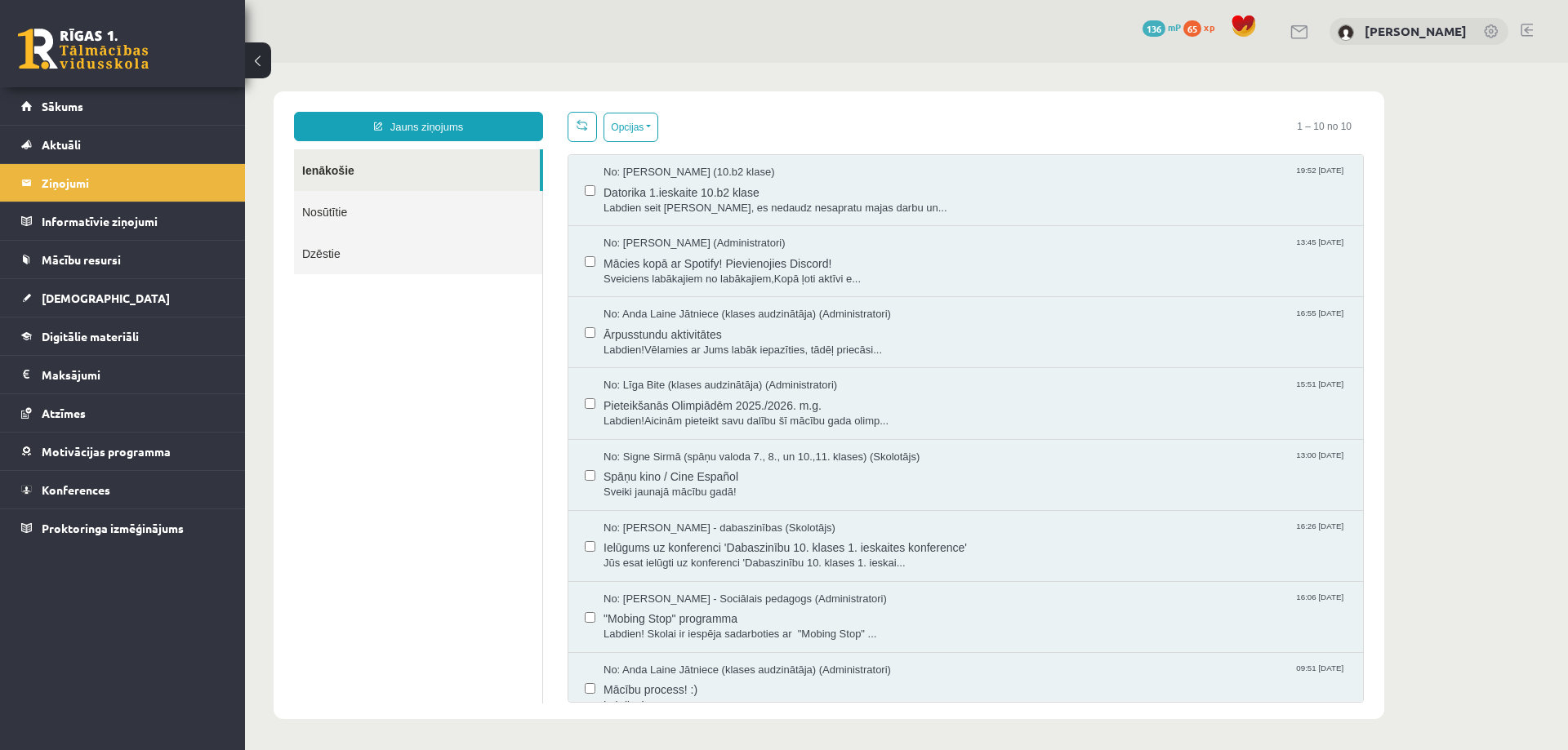
click at [266, 64] on button at bounding box center [258, 60] width 26 height 36
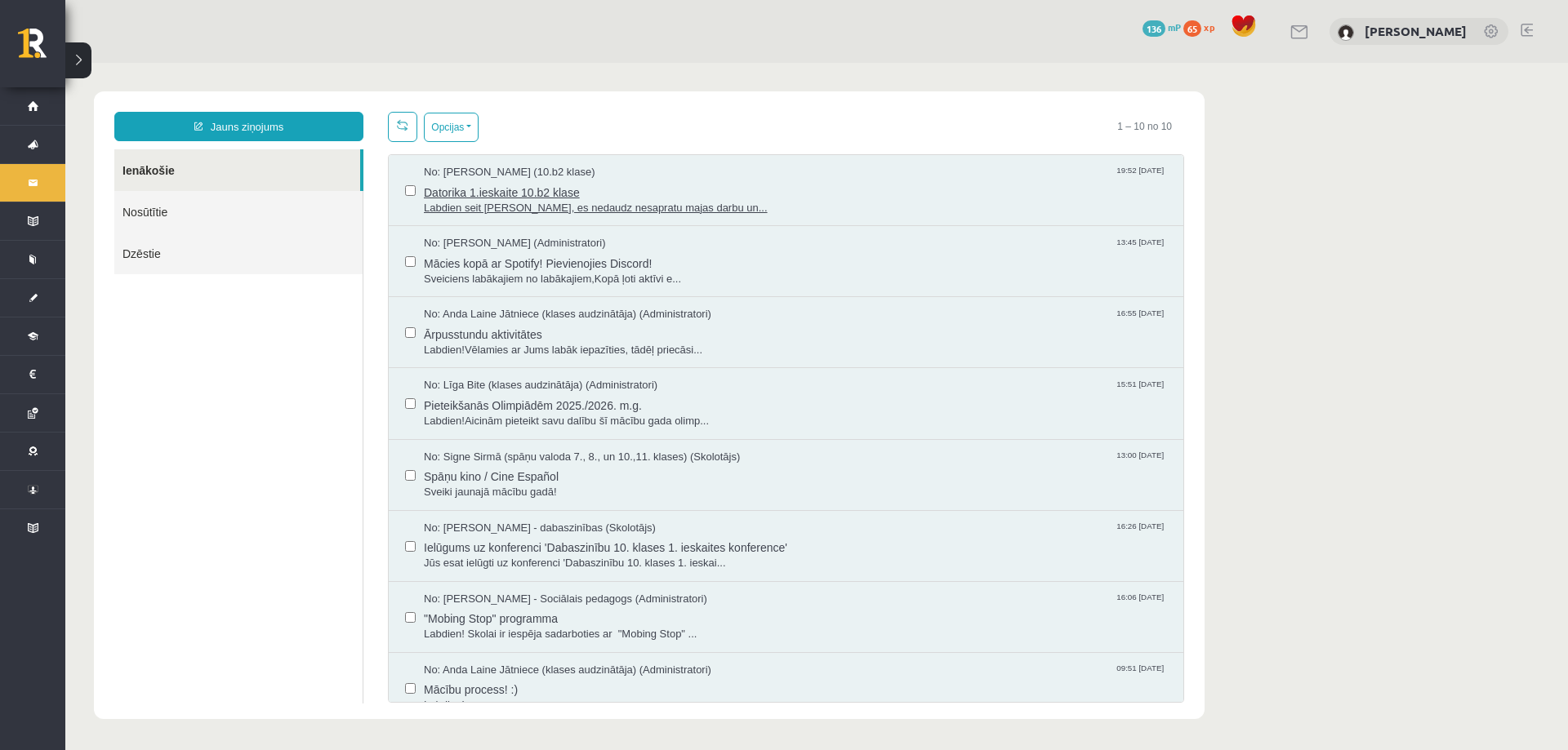
click at [704, 181] on span "Datorika 1.ieskaite 10.b2 klase" at bounding box center [795, 190] width 743 height 20
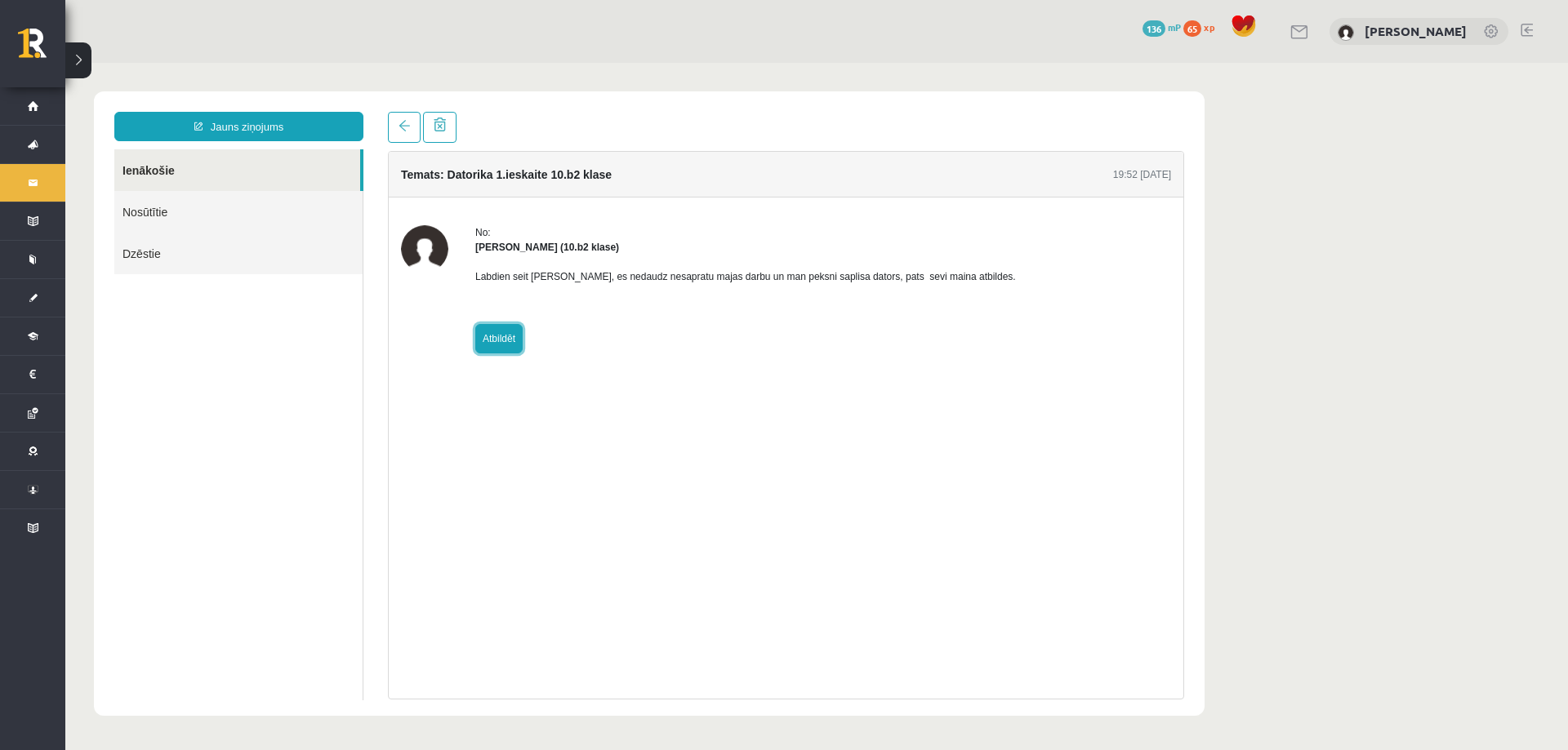
click at [487, 339] on link "Atbildēt" at bounding box center [498, 338] width 47 height 29
type input "**********"
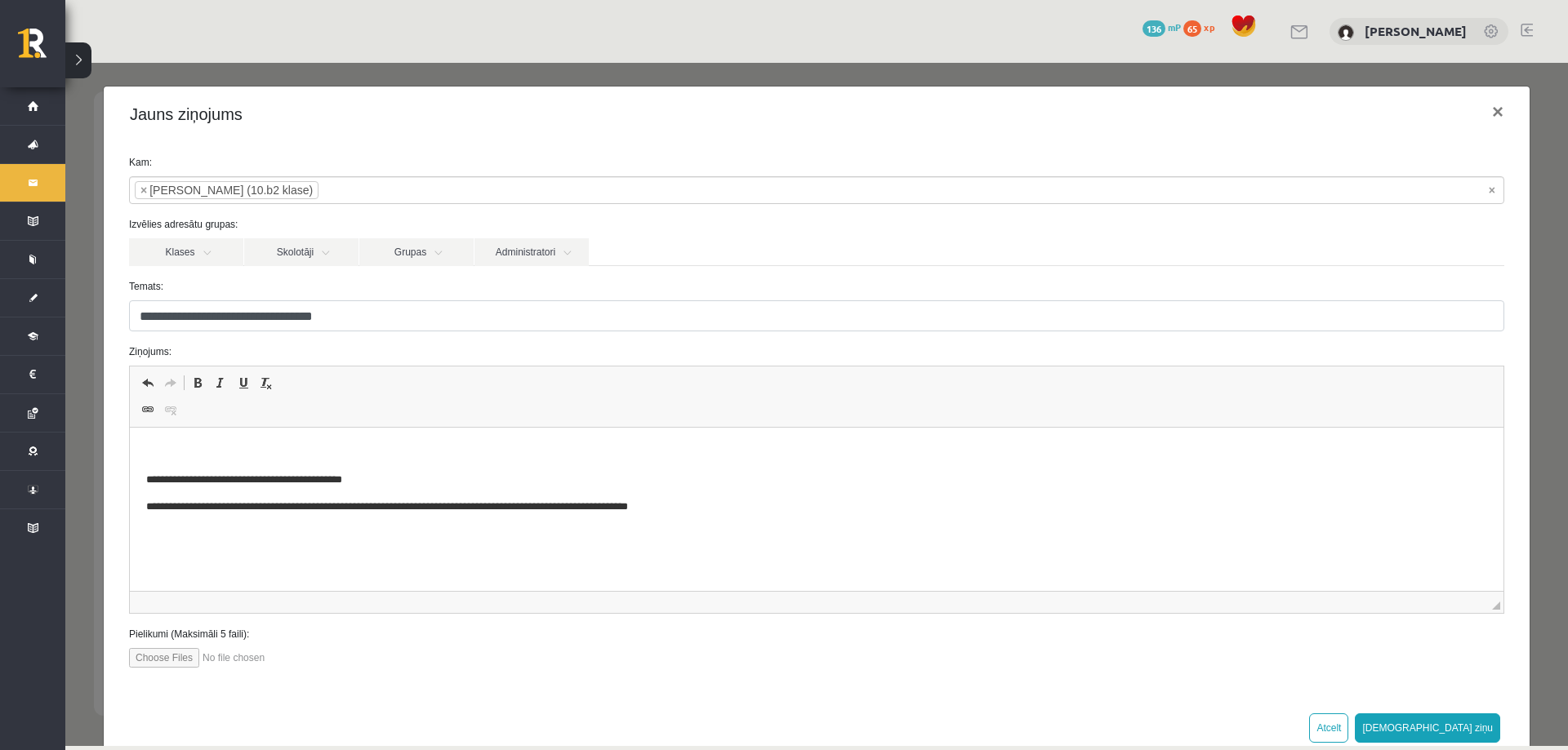
click at [221, 452] on p "Rich Text Editor, wiswyg-editor-47024726084180-1757876345-325" at bounding box center [817, 452] width 1341 height 17
click at [1466, 726] on button "[DEMOGRAPHIC_DATA] ziņu" at bounding box center [1427, 728] width 145 height 29
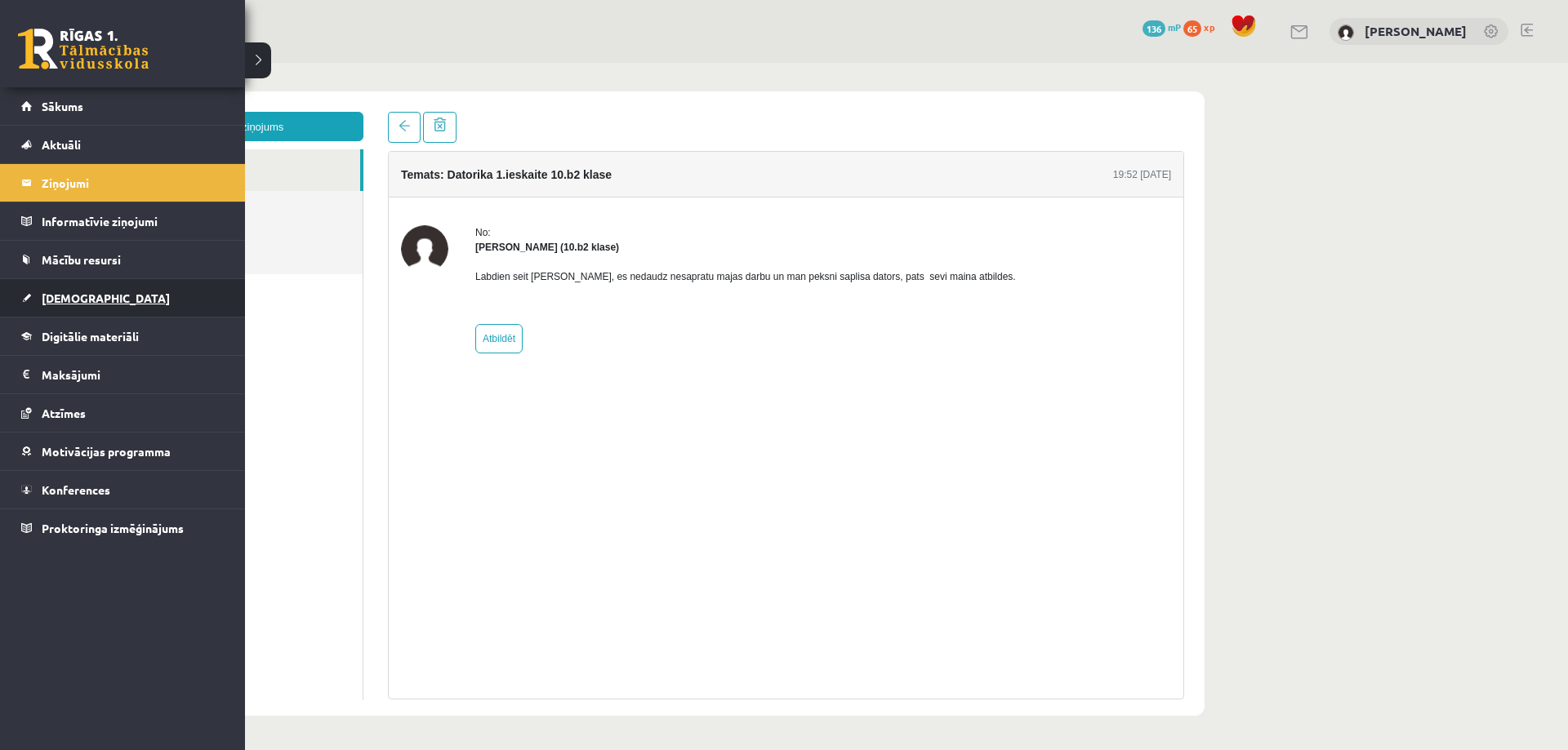
click at [65, 304] on span "[DEMOGRAPHIC_DATA]" at bounding box center [105, 298] width 128 height 15
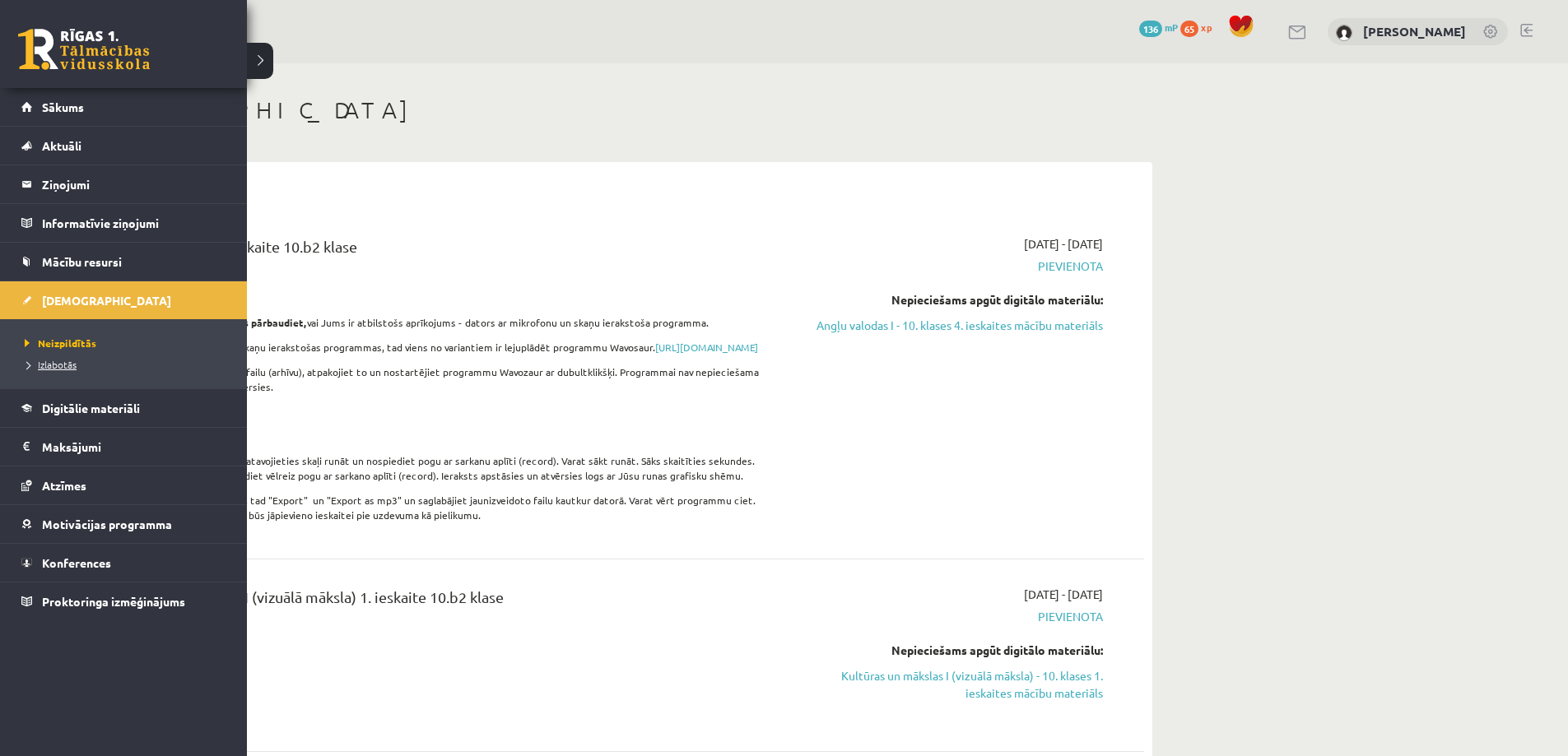
click at [43, 365] on span "Izlabotās" at bounding box center [48, 364] width 56 height 13
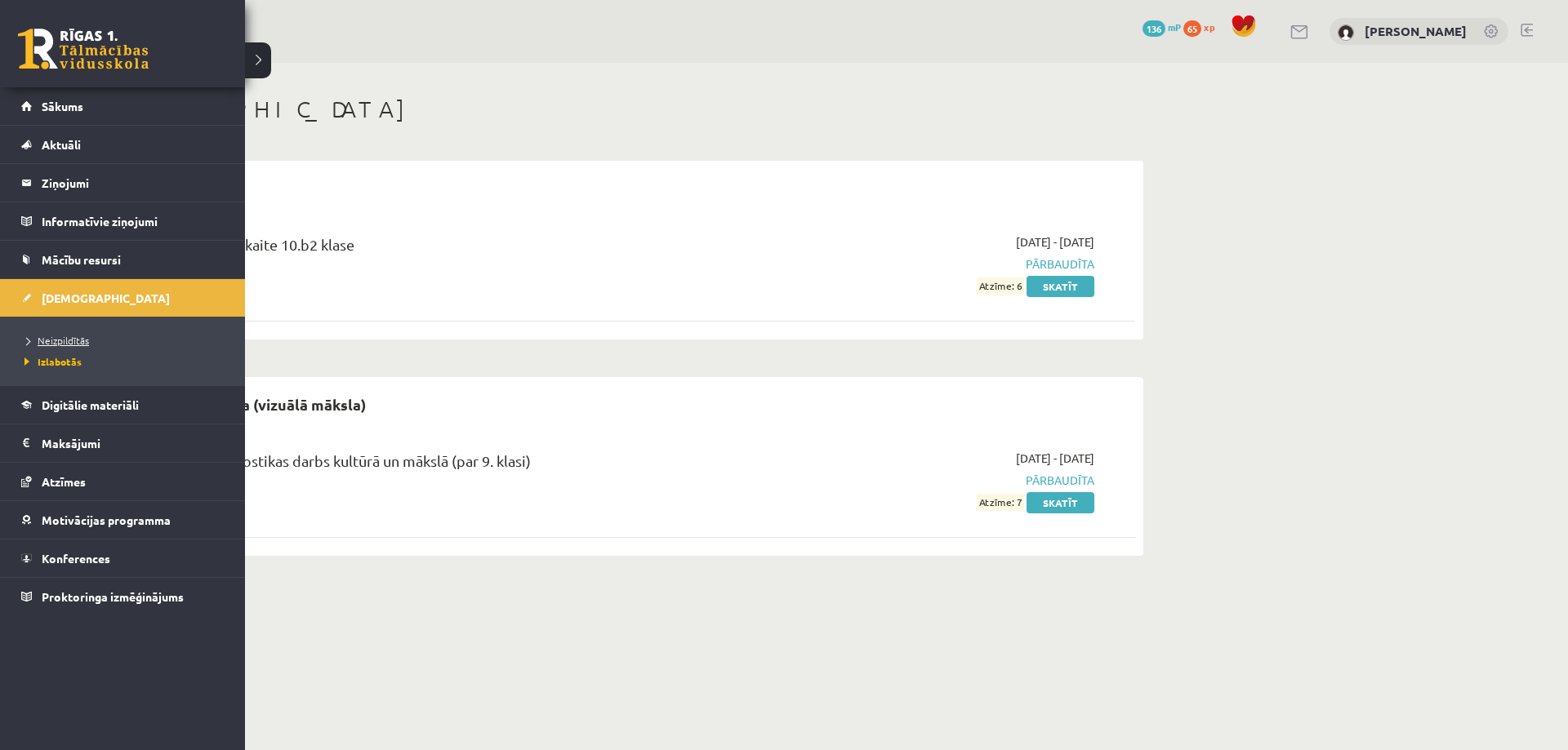
click at [68, 336] on span "Neizpildītās" at bounding box center [54, 340] width 68 height 13
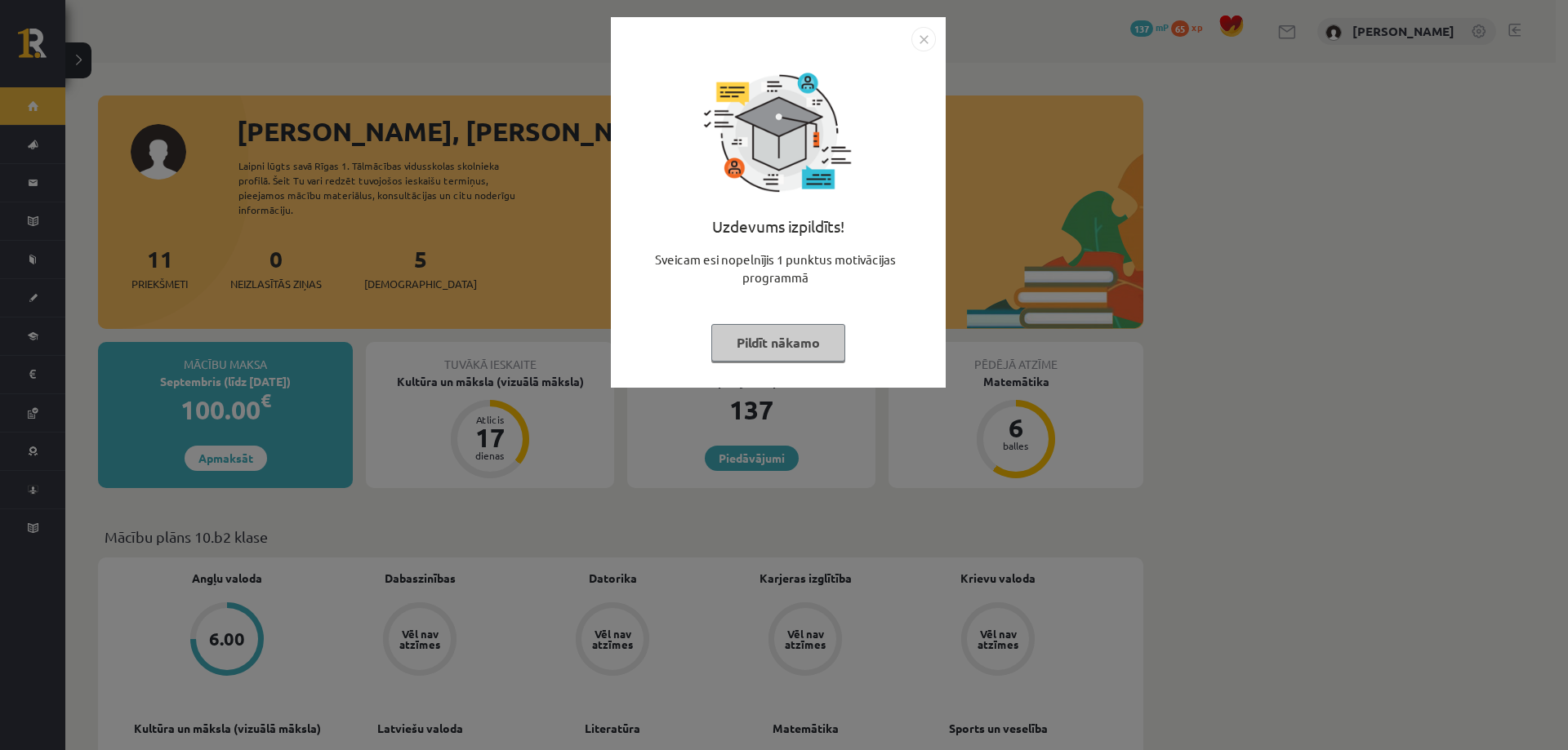
click at [784, 329] on button "Pildīt nākamo" at bounding box center [778, 343] width 134 height 37
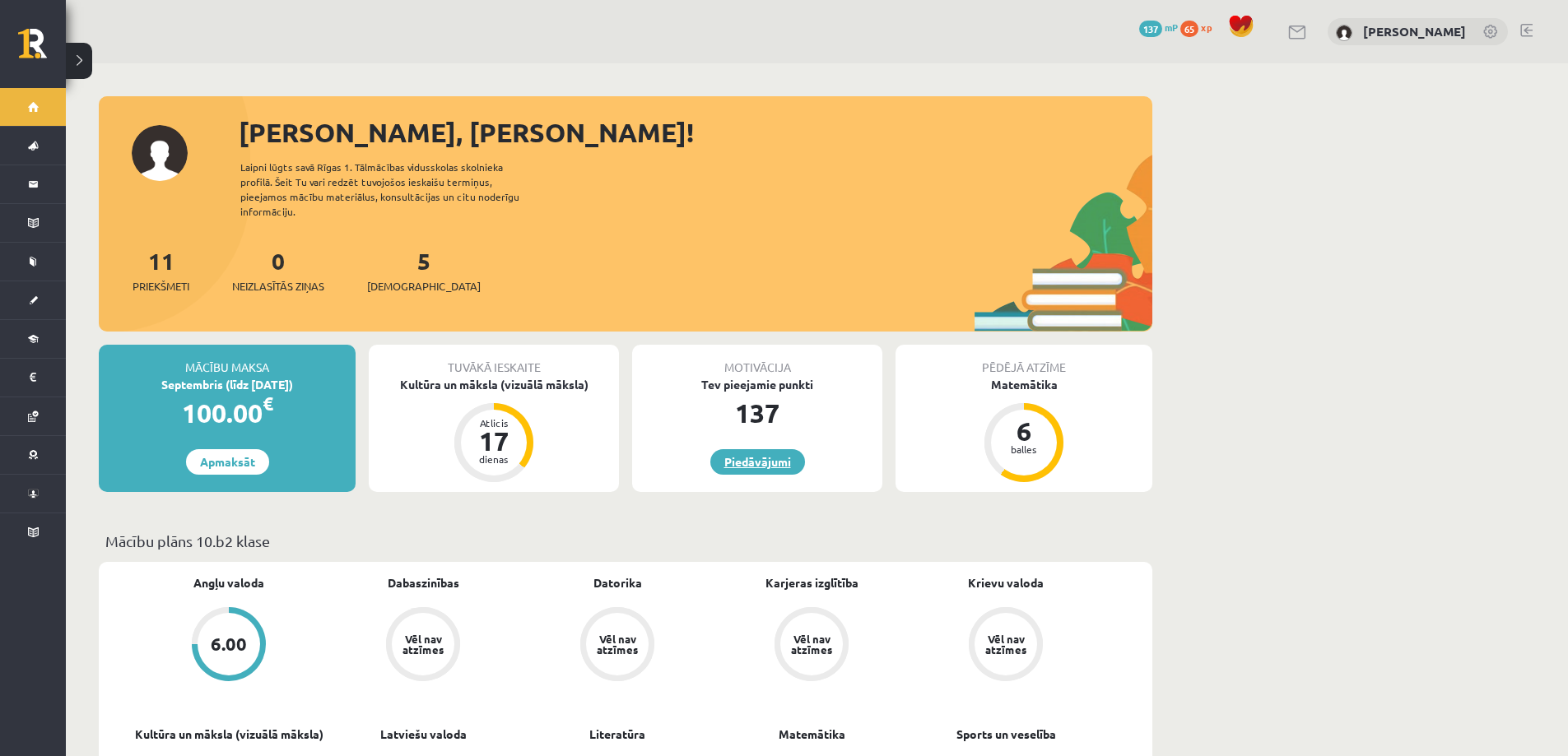
click at [787, 452] on link "Piedāvājumi" at bounding box center [757, 461] width 95 height 26
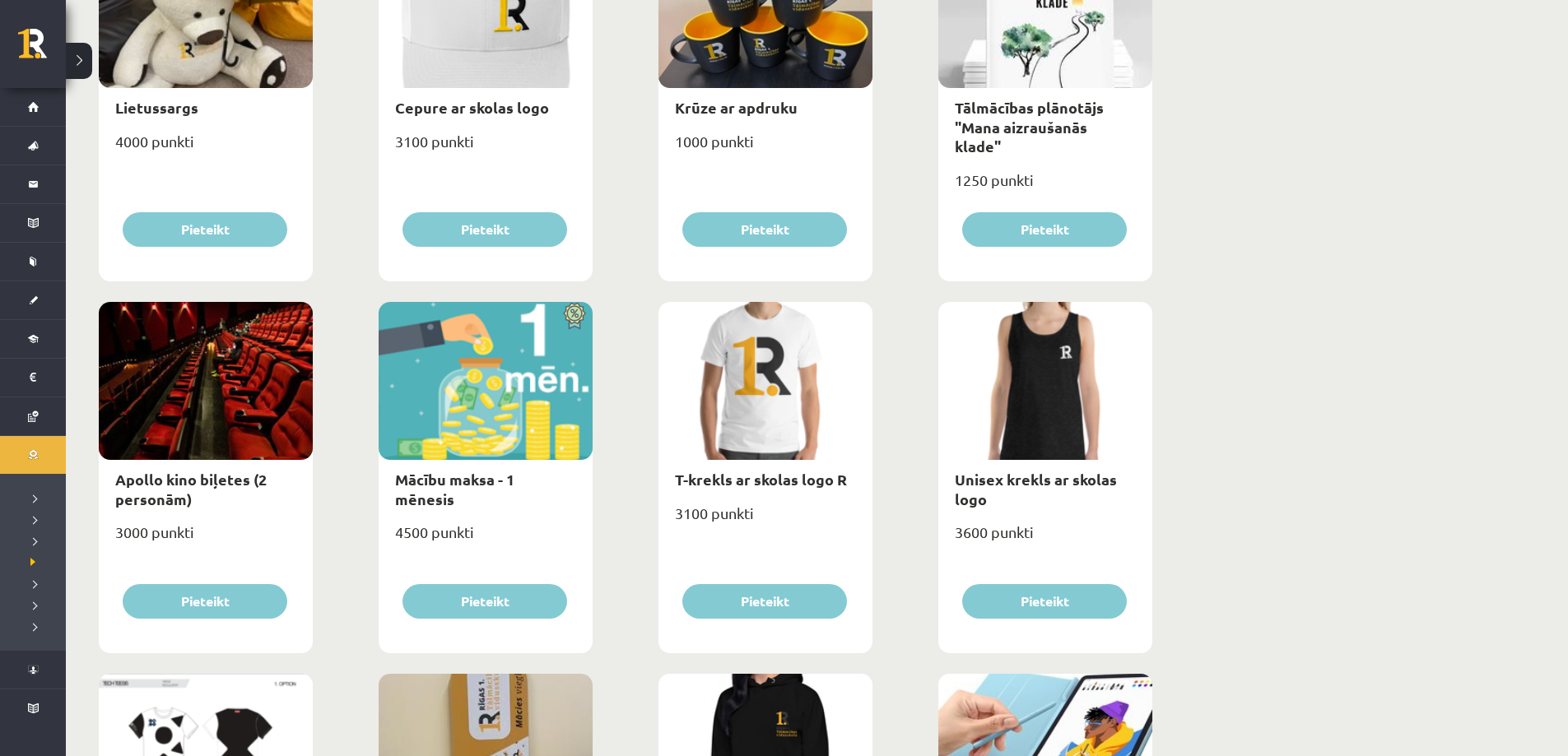
scroll to position [290, 0]
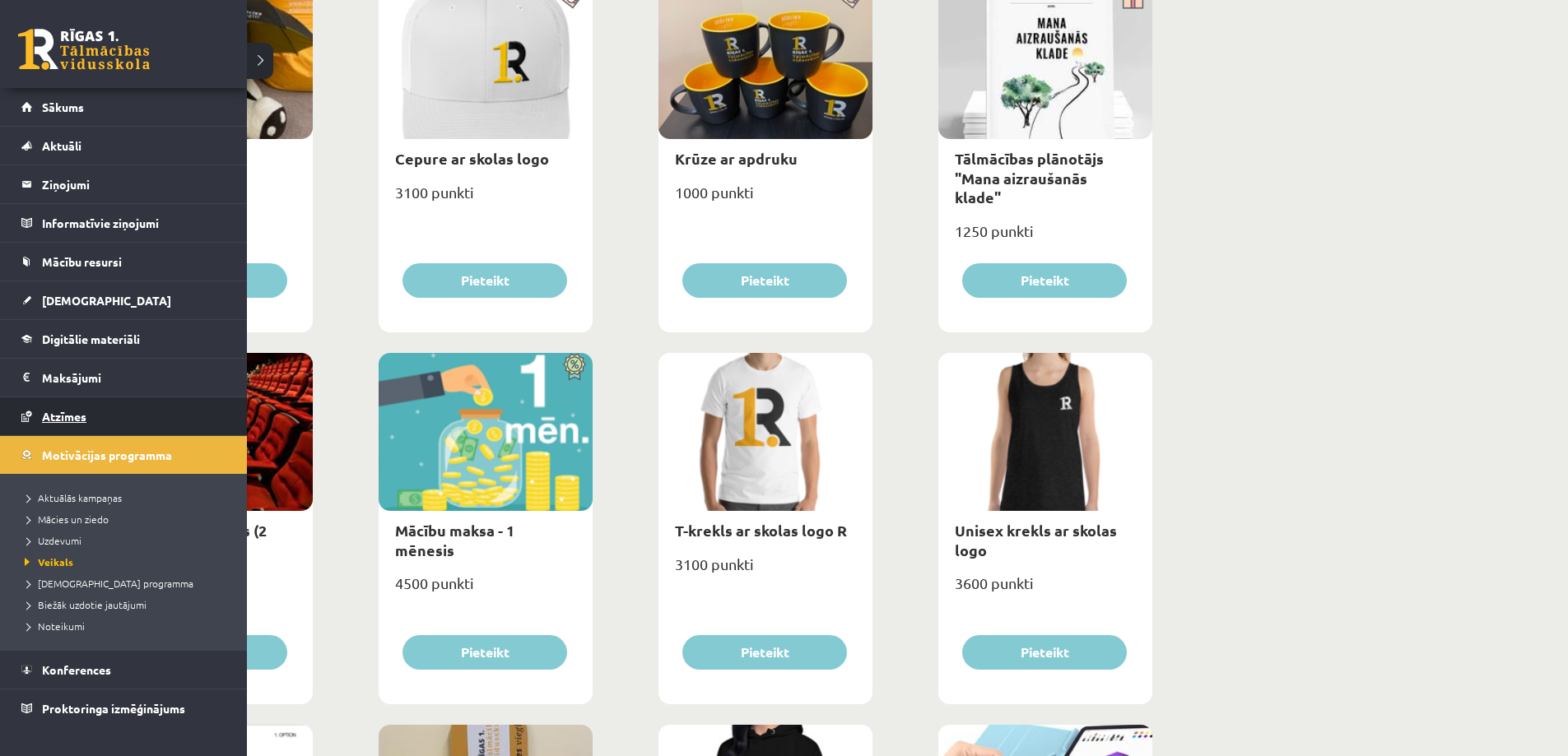
click at [49, 410] on span "Atzīmes" at bounding box center [64, 416] width 45 height 15
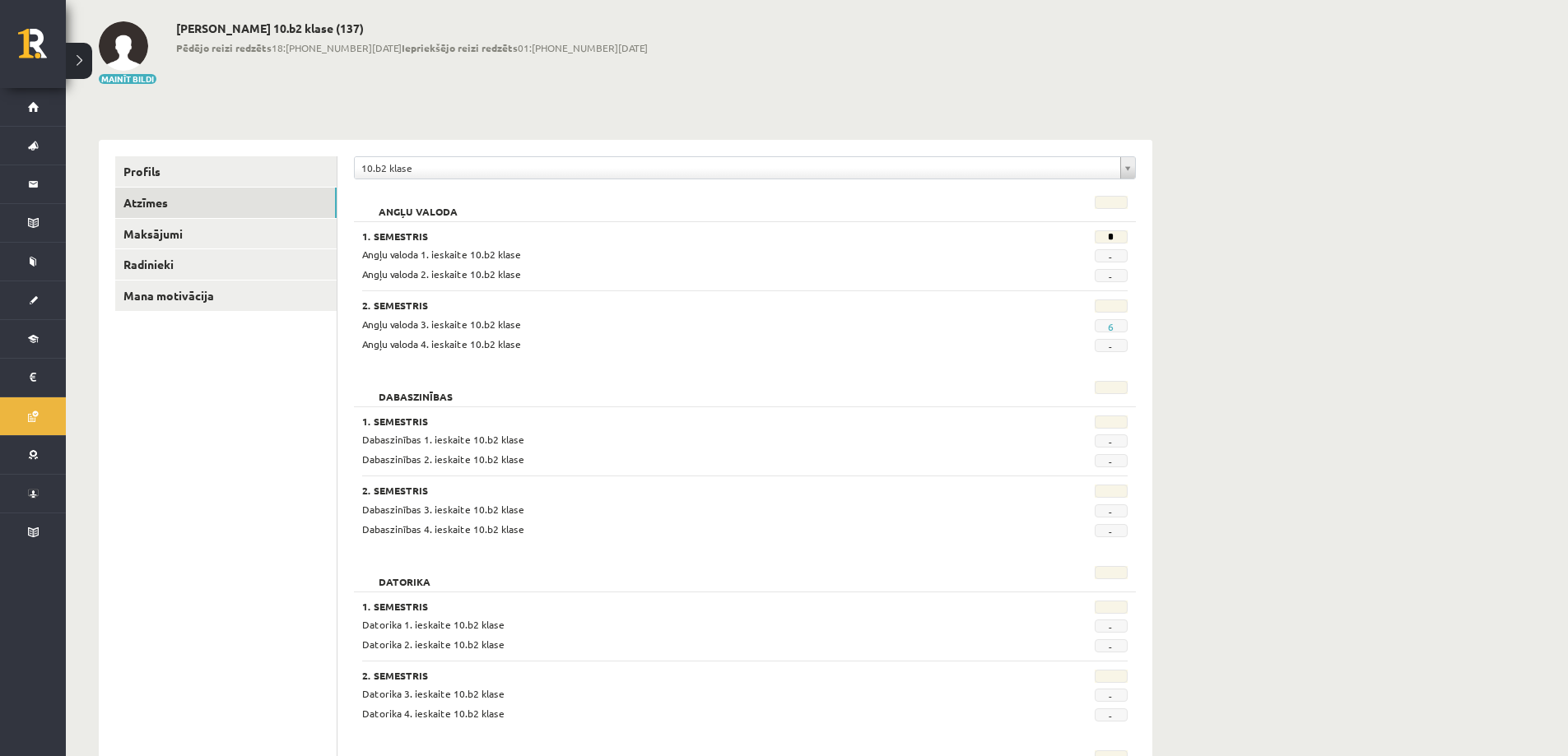
scroll to position [82, 0]
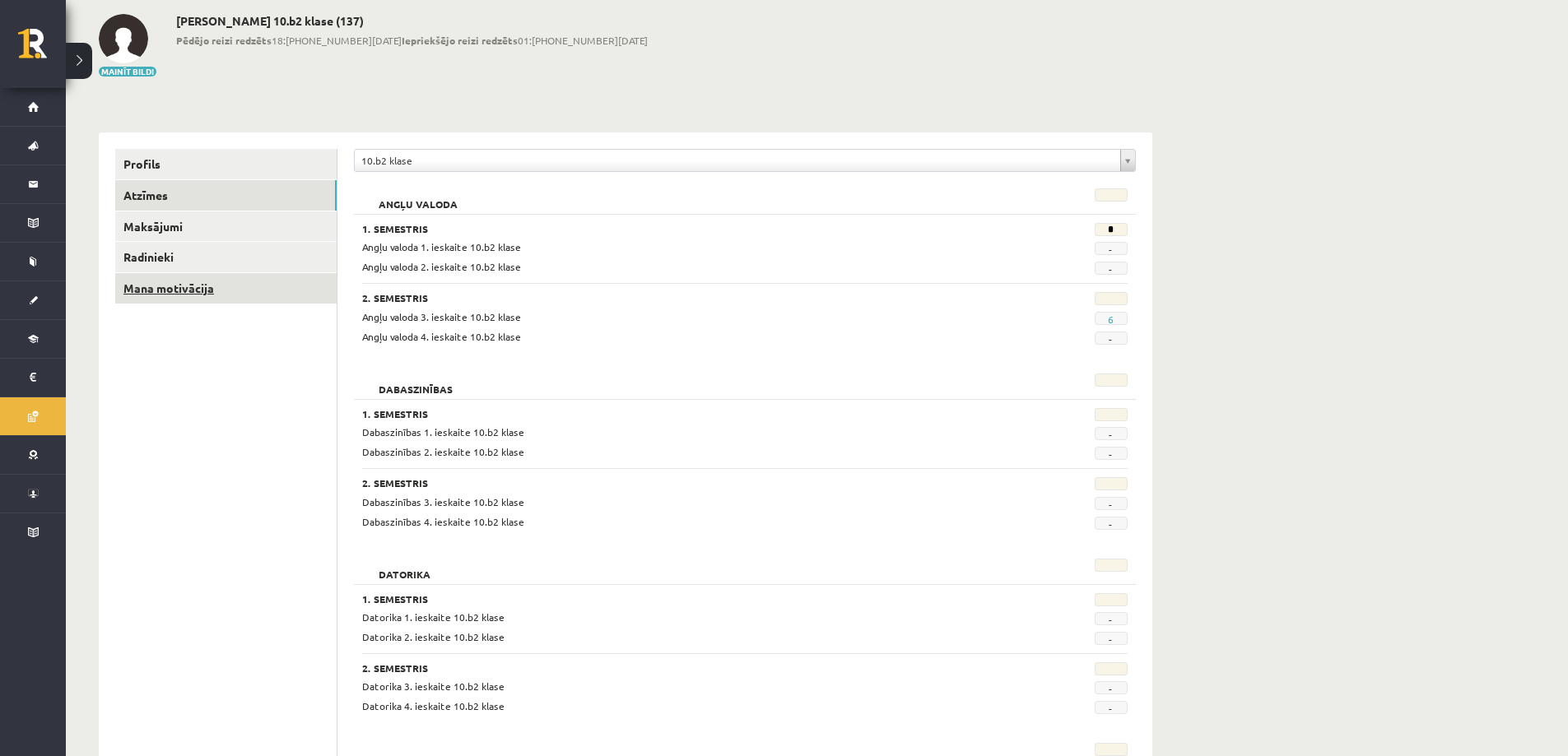
scroll to position [290, 0]
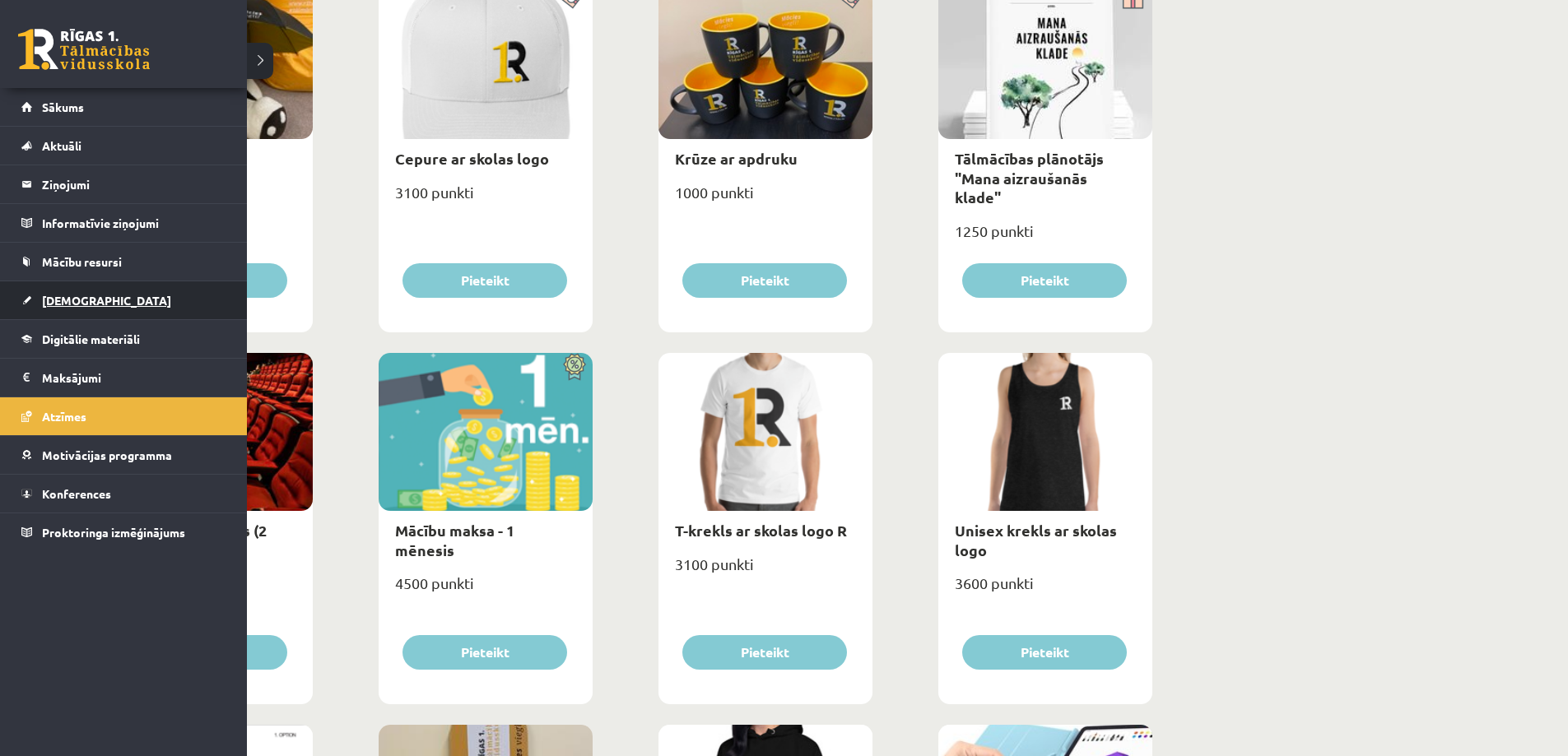
click at [67, 300] on span "[DEMOGRAPHIC_DATA]" at bounding box center [106, 300] width 129 height 15
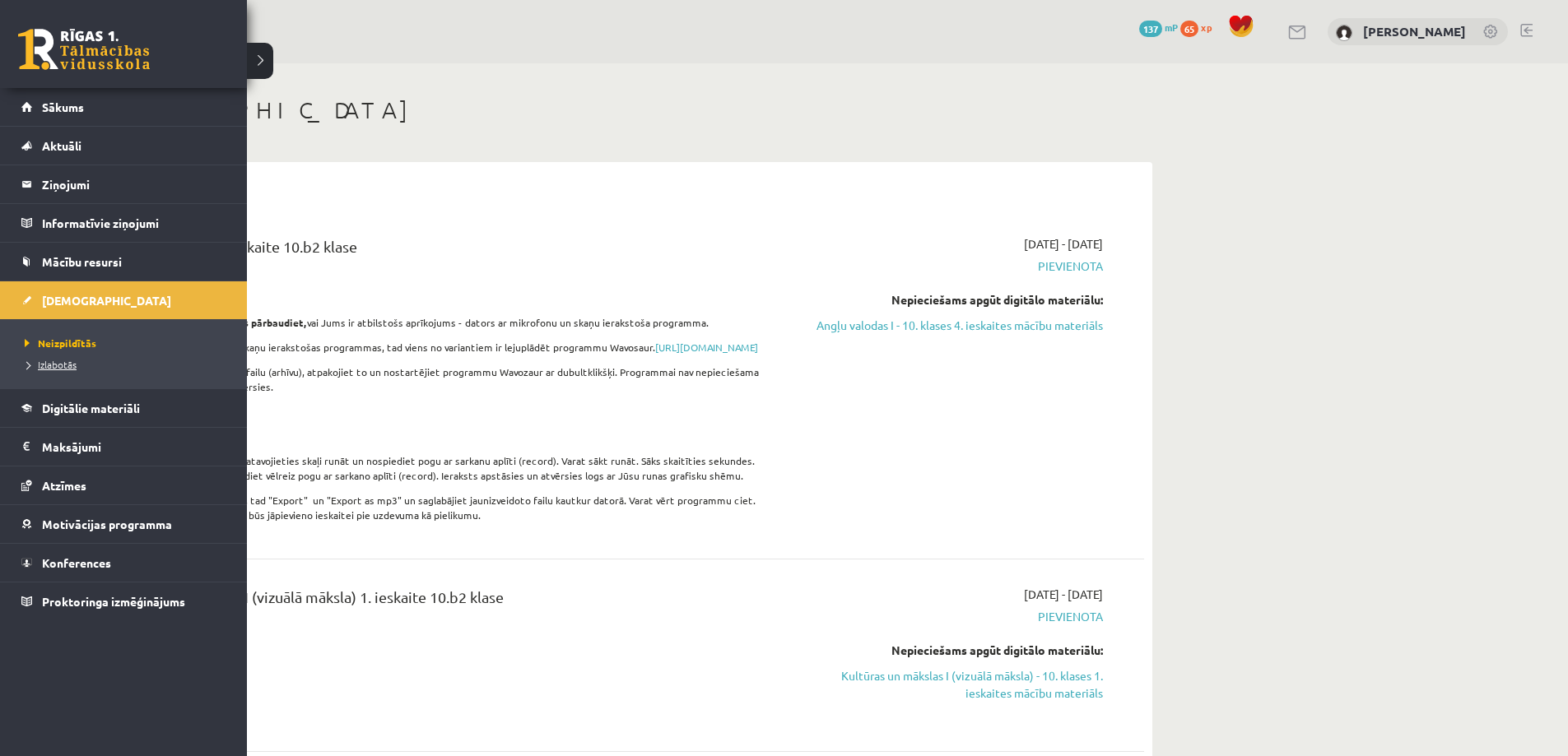
click at [53, 361] on span "Izlabotās" at bounding box center [48, 364] width 56 height 13
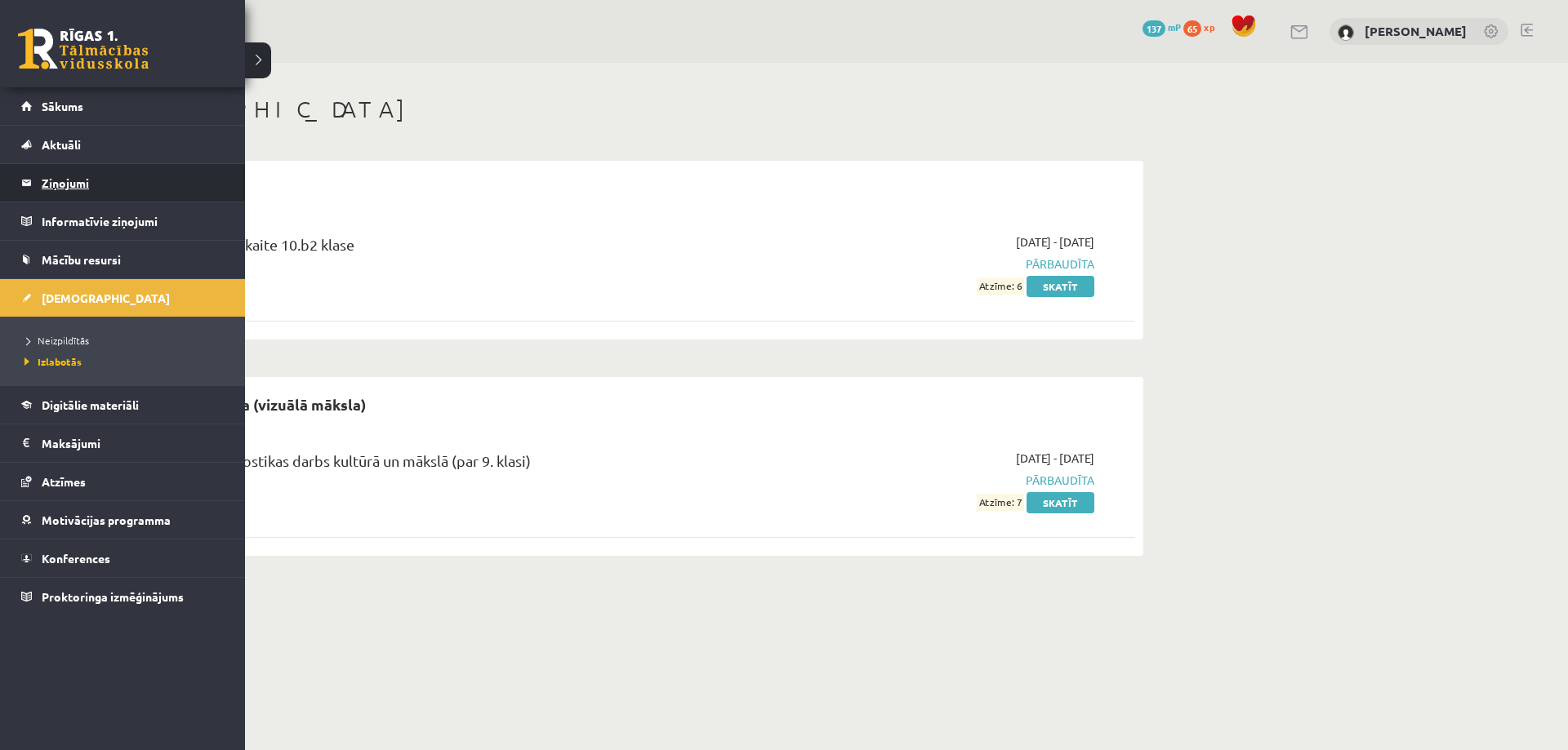
click at [78, 177] on legend "Ziņojumi 0" at bounding box center [133, 182] width 182 height 37
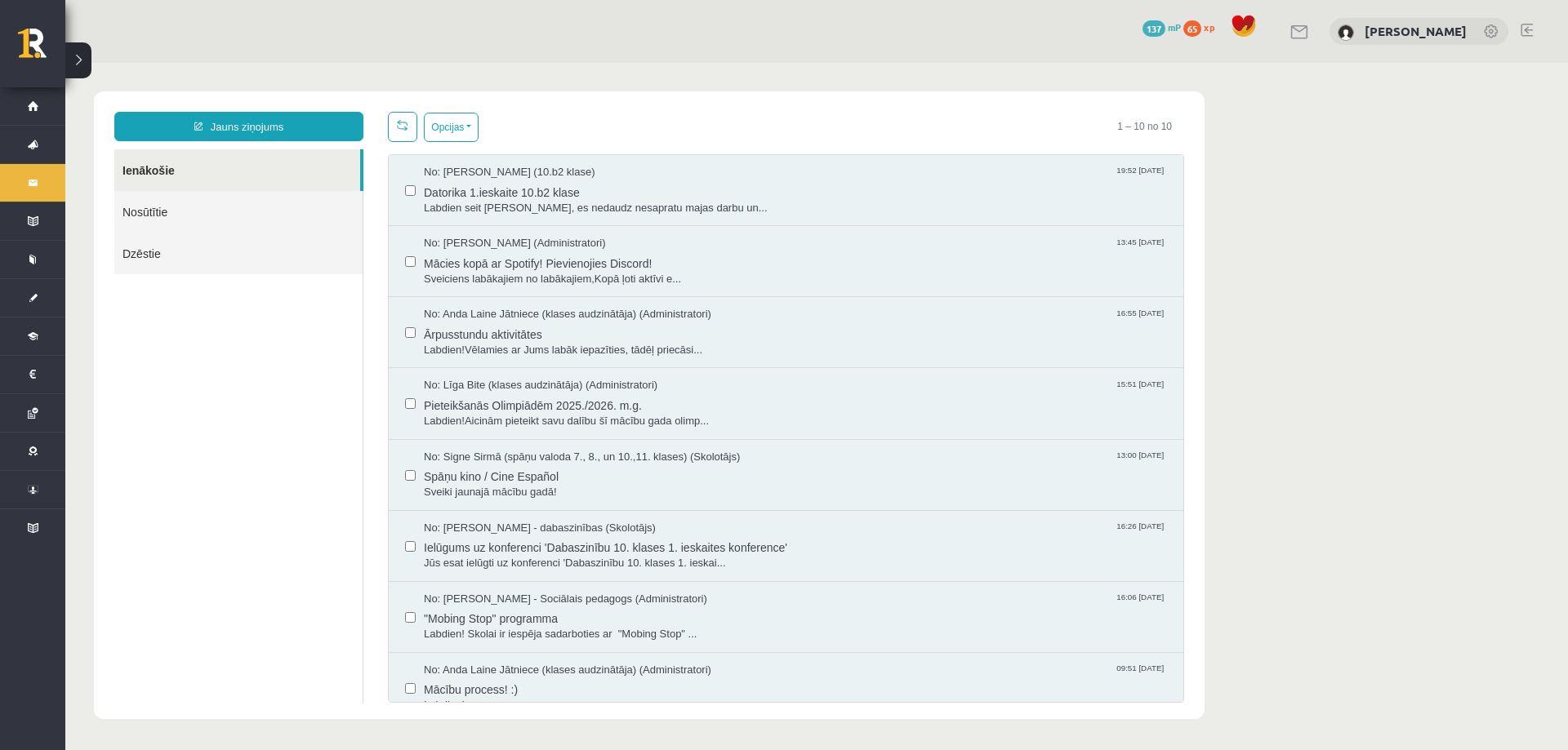
click at [169, 217] on link "Nosūtītie" at bounding box center [238, 212] width 248 height 42
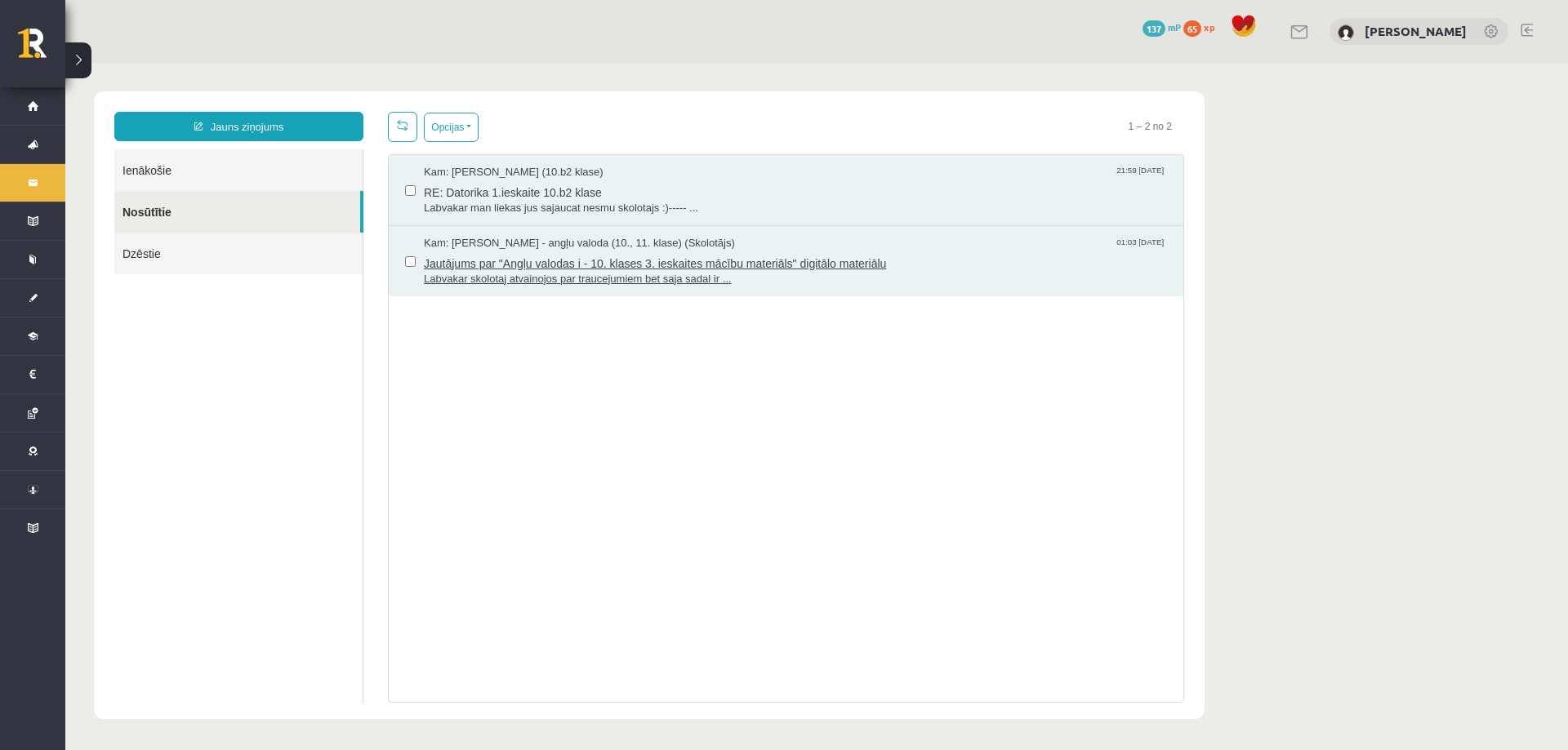
click at [760, 282] on span "Labvakar skolotaj atvainojos par traucejumiem bet saja sadal ir ..." at bounding box center [795, 280] width 743 height 16
click at [177, 264] on link "Dzēstie" at bounding box center [238, 253] width 248 height 42
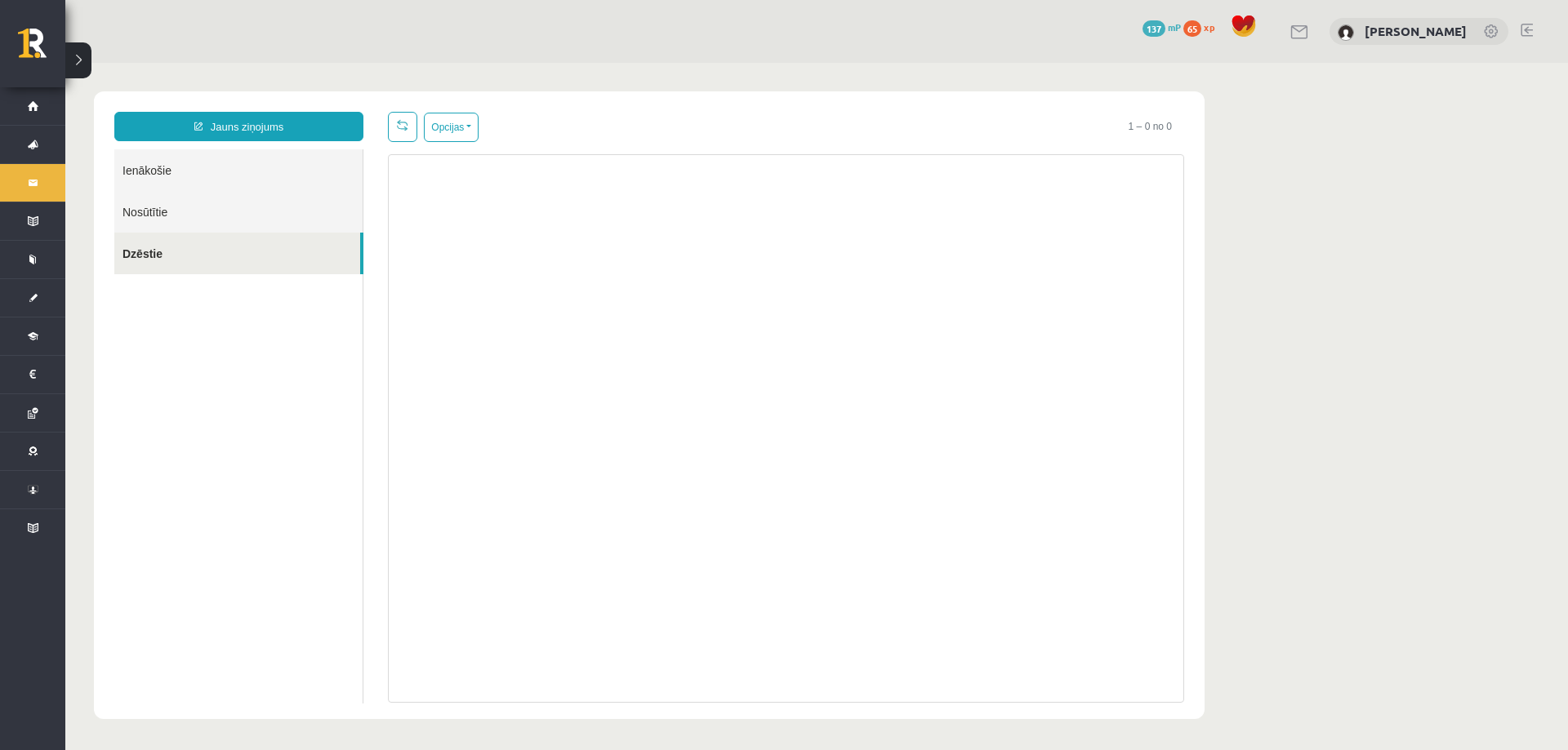
click at [170, 177] on link "Ienākošie" at bounding box center [238, 170] width 248 height 42
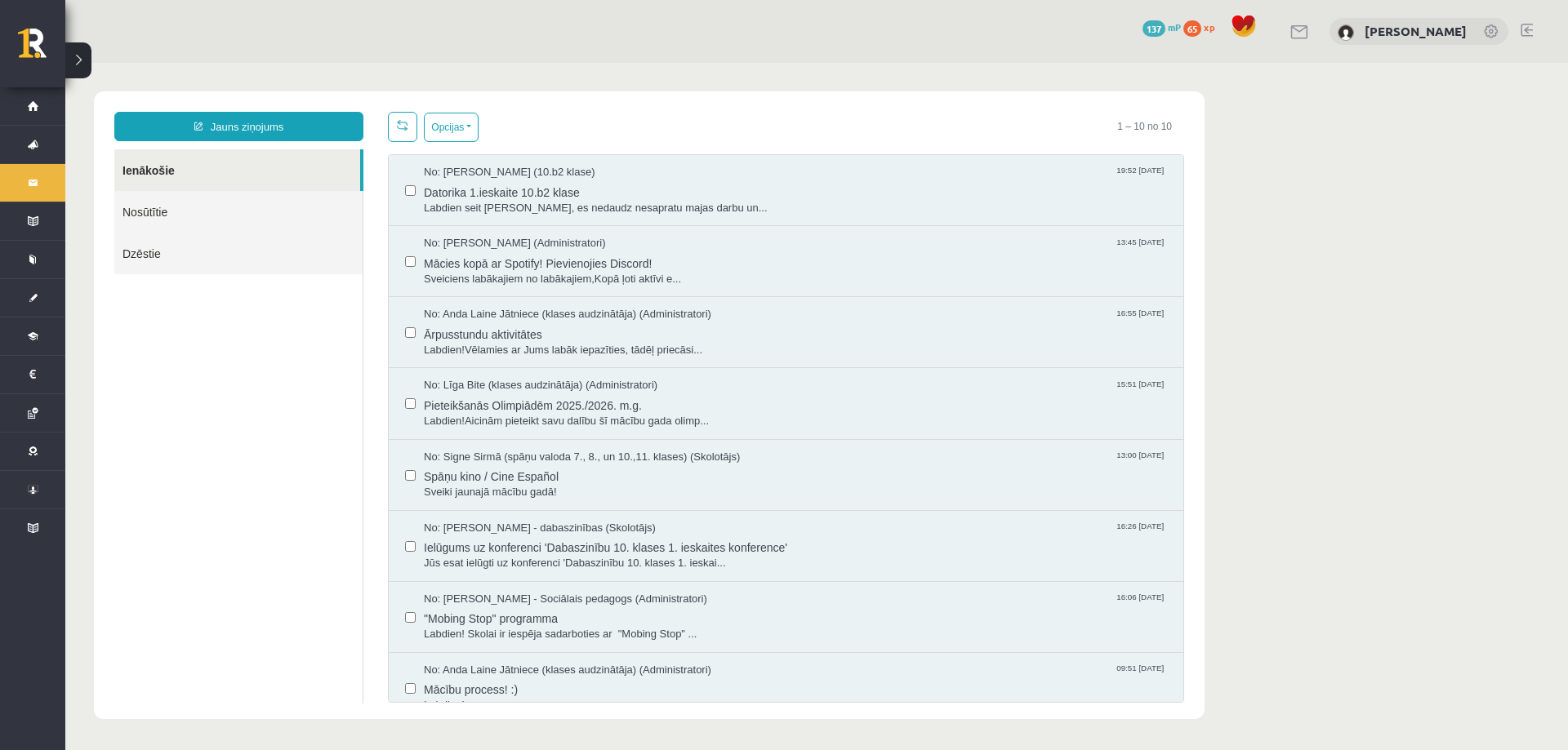
click at [162, 171] on link "Ienākošie" at bounding box center [237, 170] width 245 height 42
click at [193, 209] on link "Nosūtītie" at bounding box center [238, 212] width 248 height 42
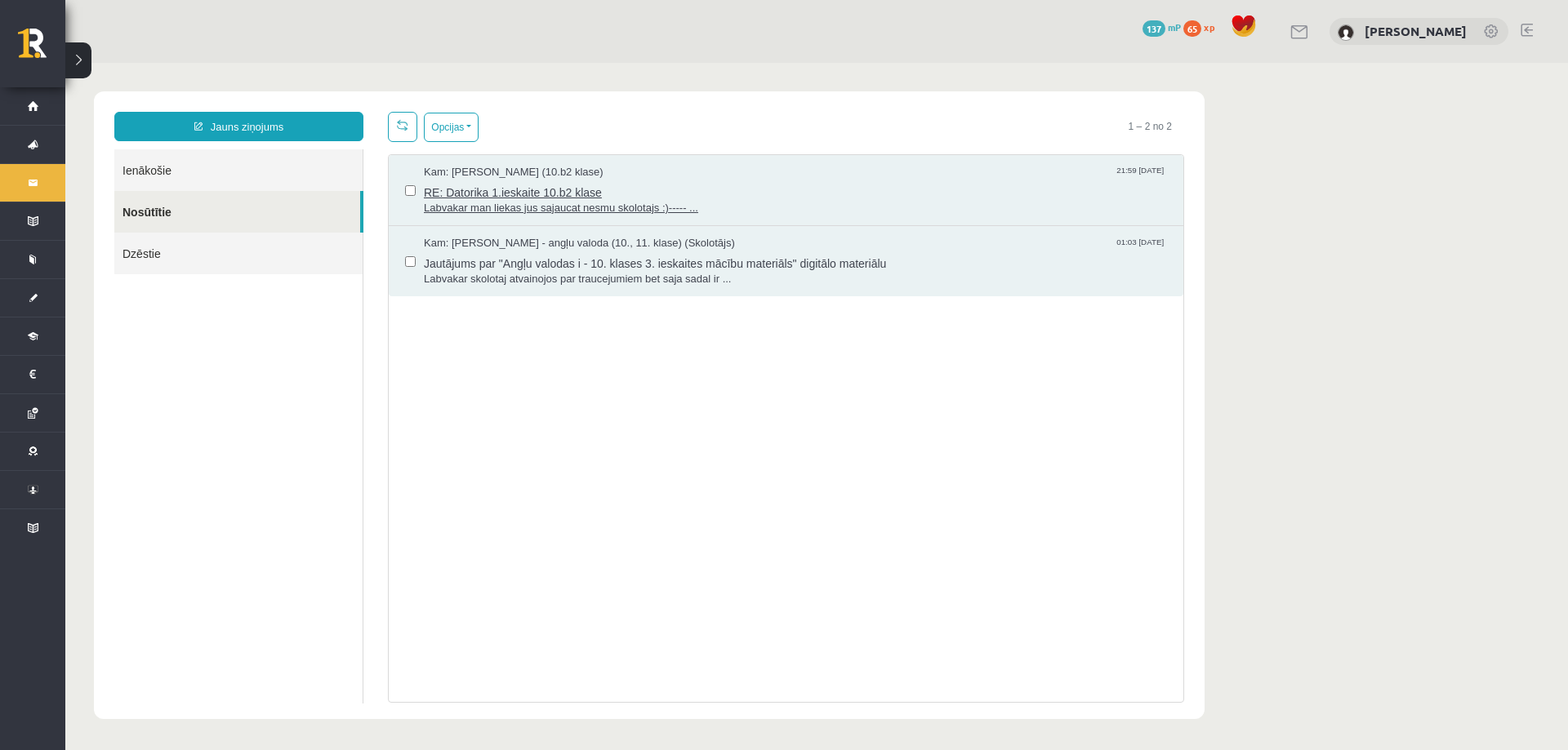
click at [788, 201] on span "Labvakar man liekas jus sajaucat nesmu skolotajs :)----- ..." at bounding box center [795, 209] width 743 height 16
click at [151, 171] on link "Ienākošie" at bounding box center [238, 170] width 248 height 42
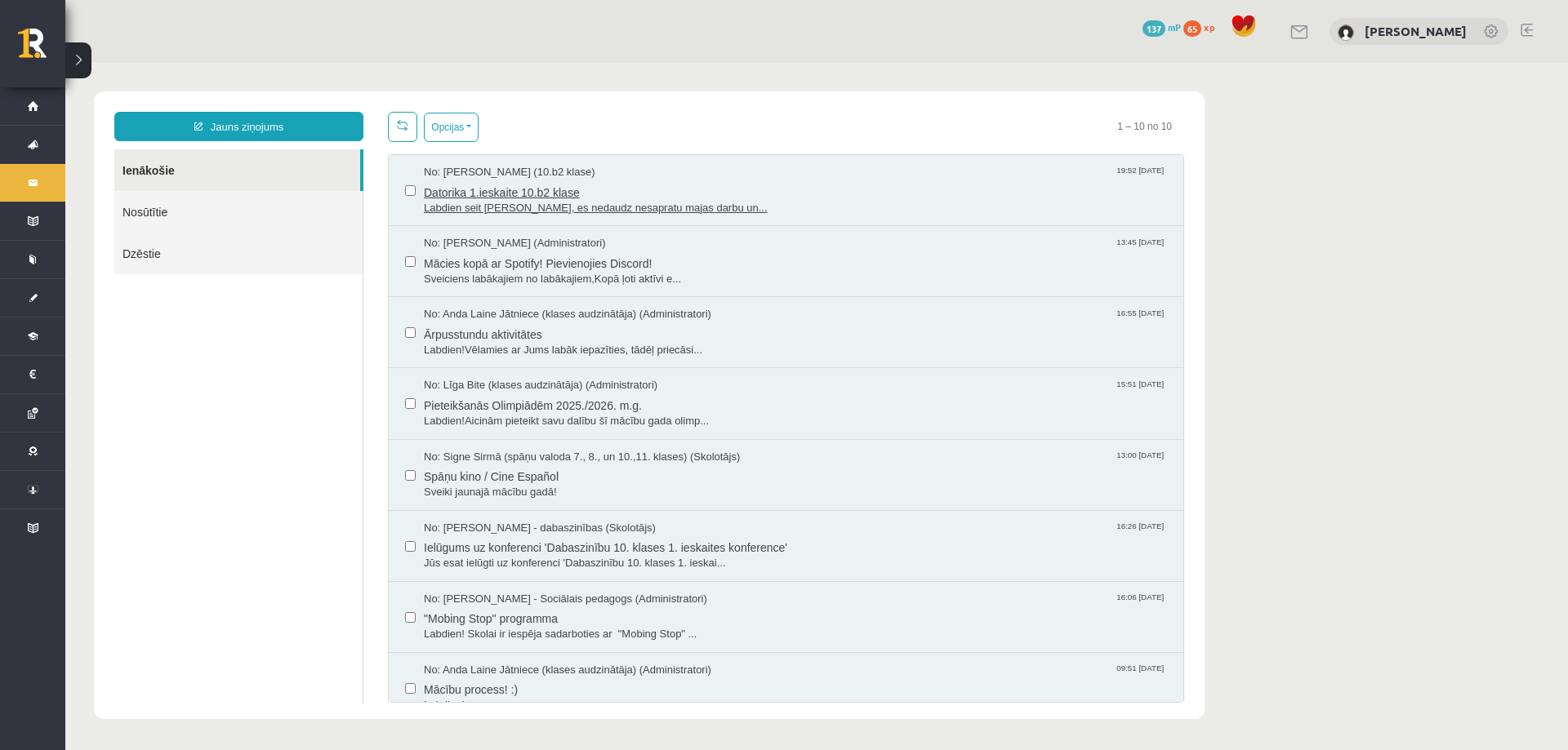
click at [726, 197] on span "Datorika 1.ieskaite 10.b2 klase" at bounding box center [795, 190] width 743 height 20
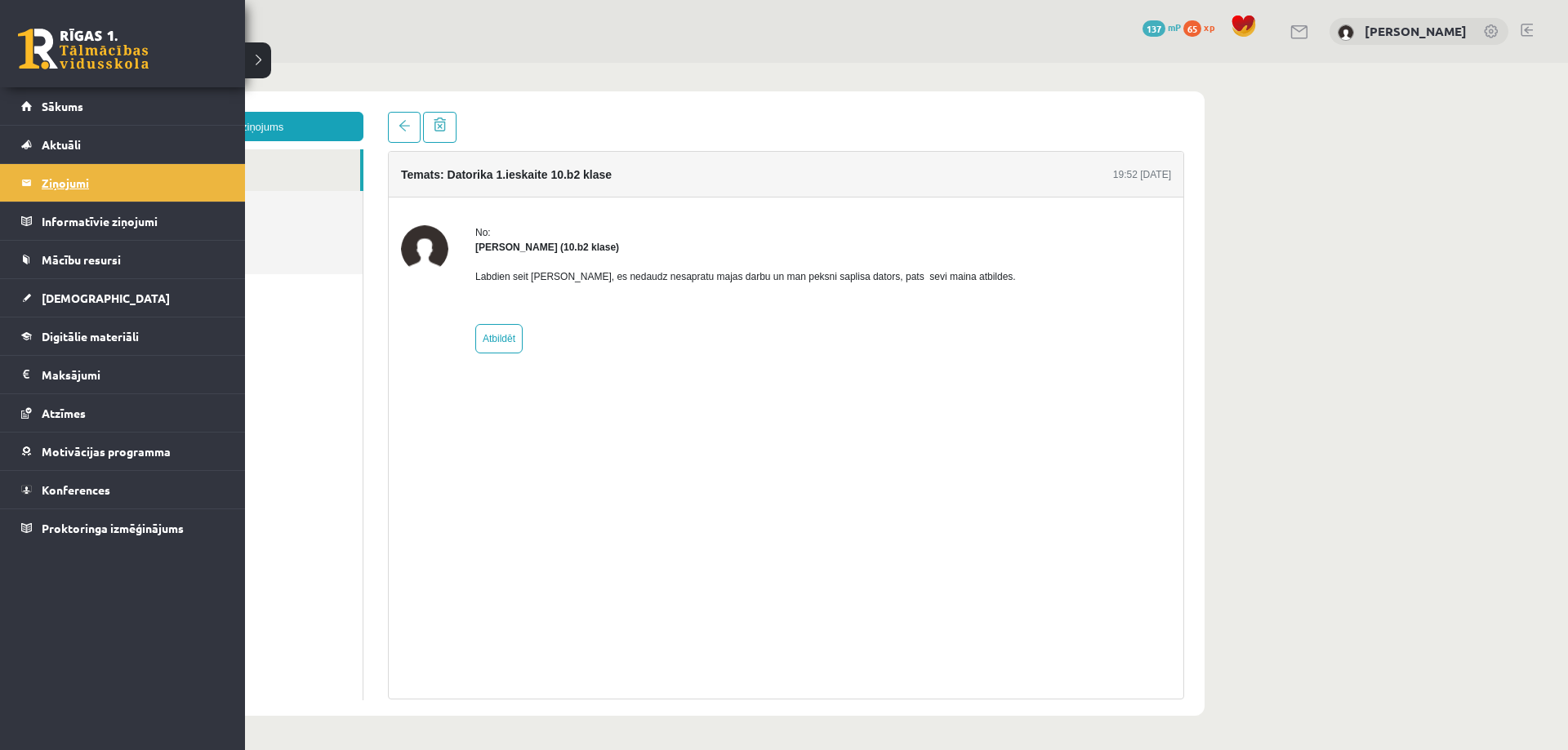
click at [56, 183] on legend "Ziņojumi 0" at bounding box center [133, 182] width 182 height 37
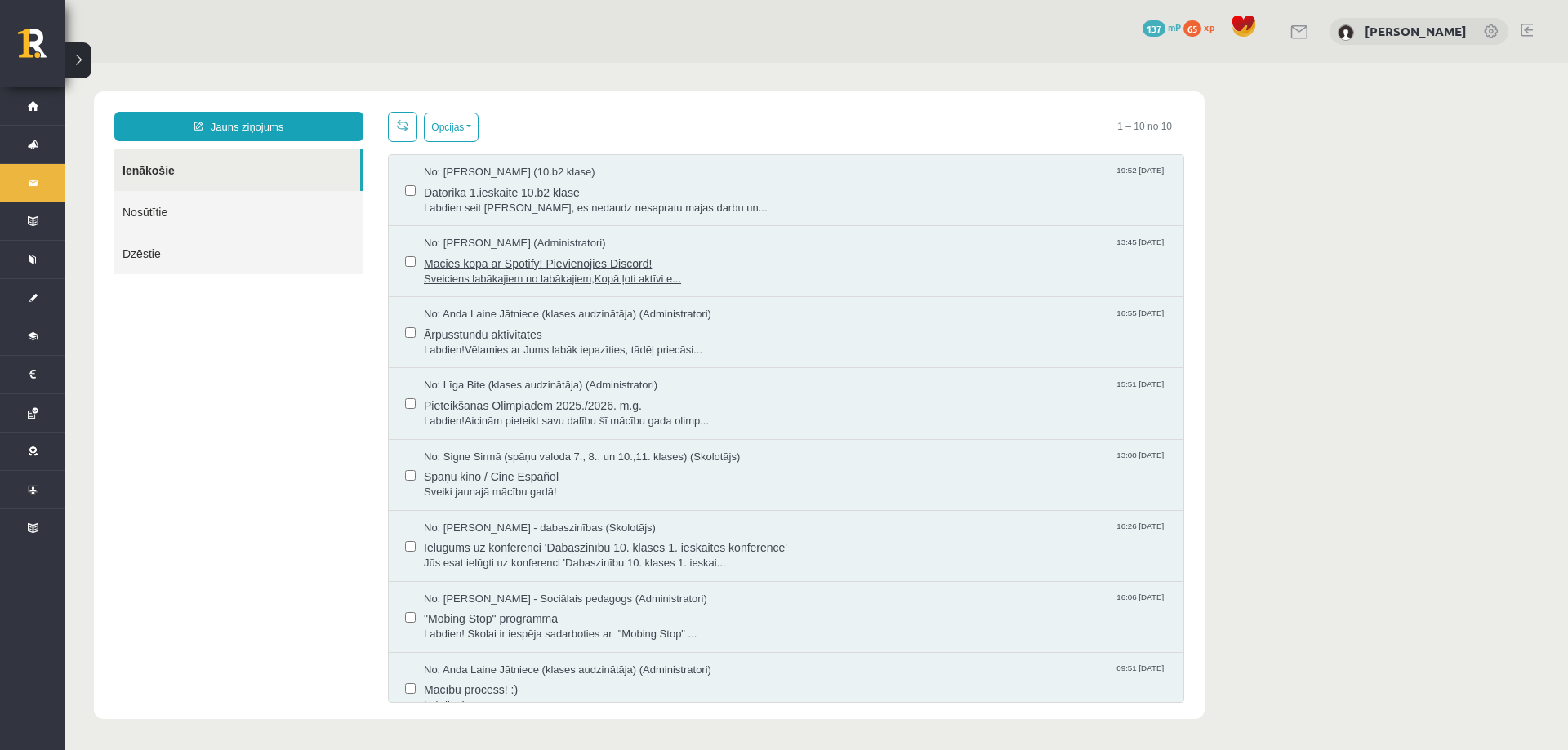
click at [761, 259] on span "Mācies kopā ar Spotify! Pievienojies Discord!" at bounding box center [795, 261] width 743 height 20
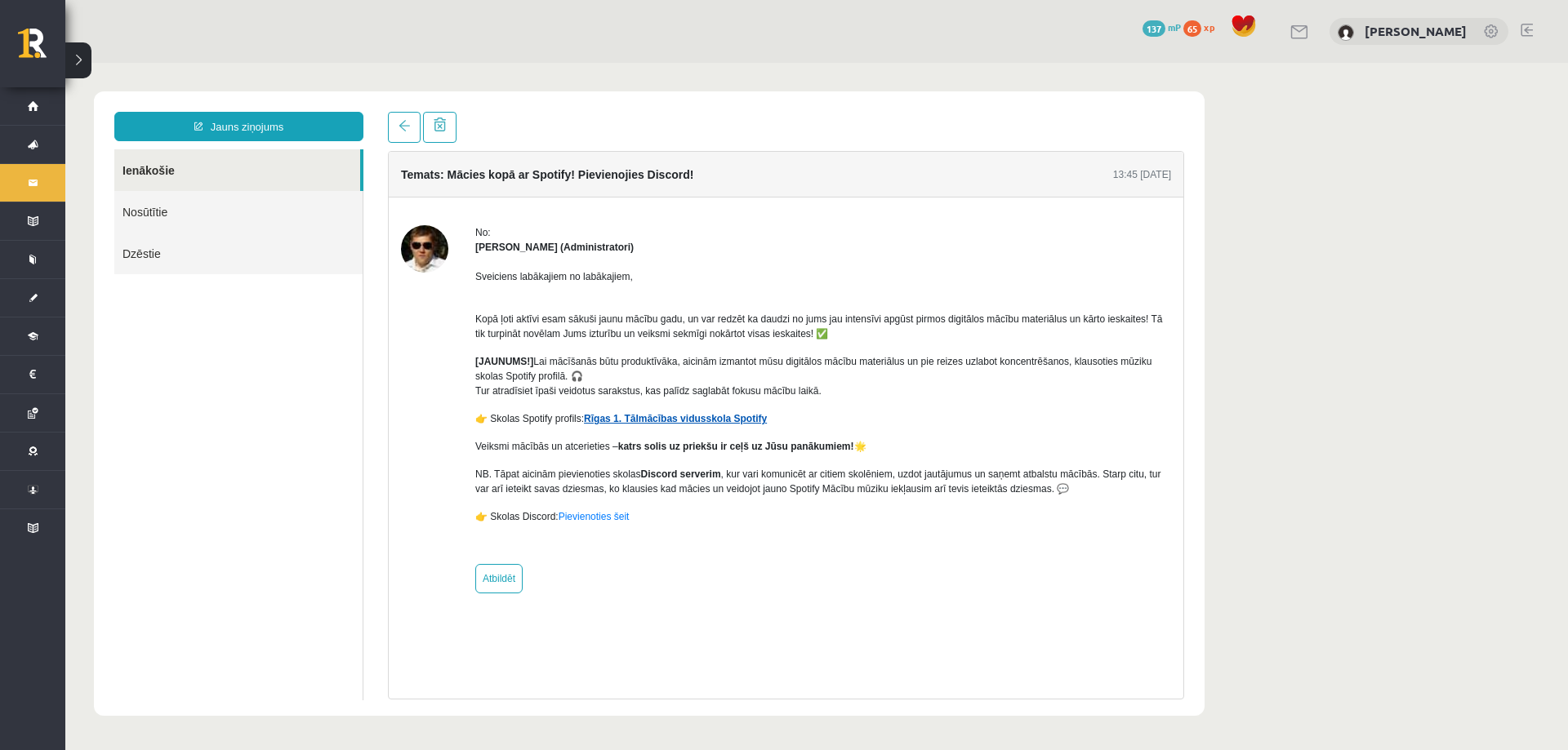
click at [690, 422] on link "Rīgas 1. Tālmācības vidusskola Spotify" at bounding box center [675, 418] width 182 height 12
click at [642, 581] on div "No: Ivo Čapiņš (Administratori) Sveiciens labākajiem no labākajiem, Kopā ļoti a…" at bounding box center [822, 409] width 695 height 368
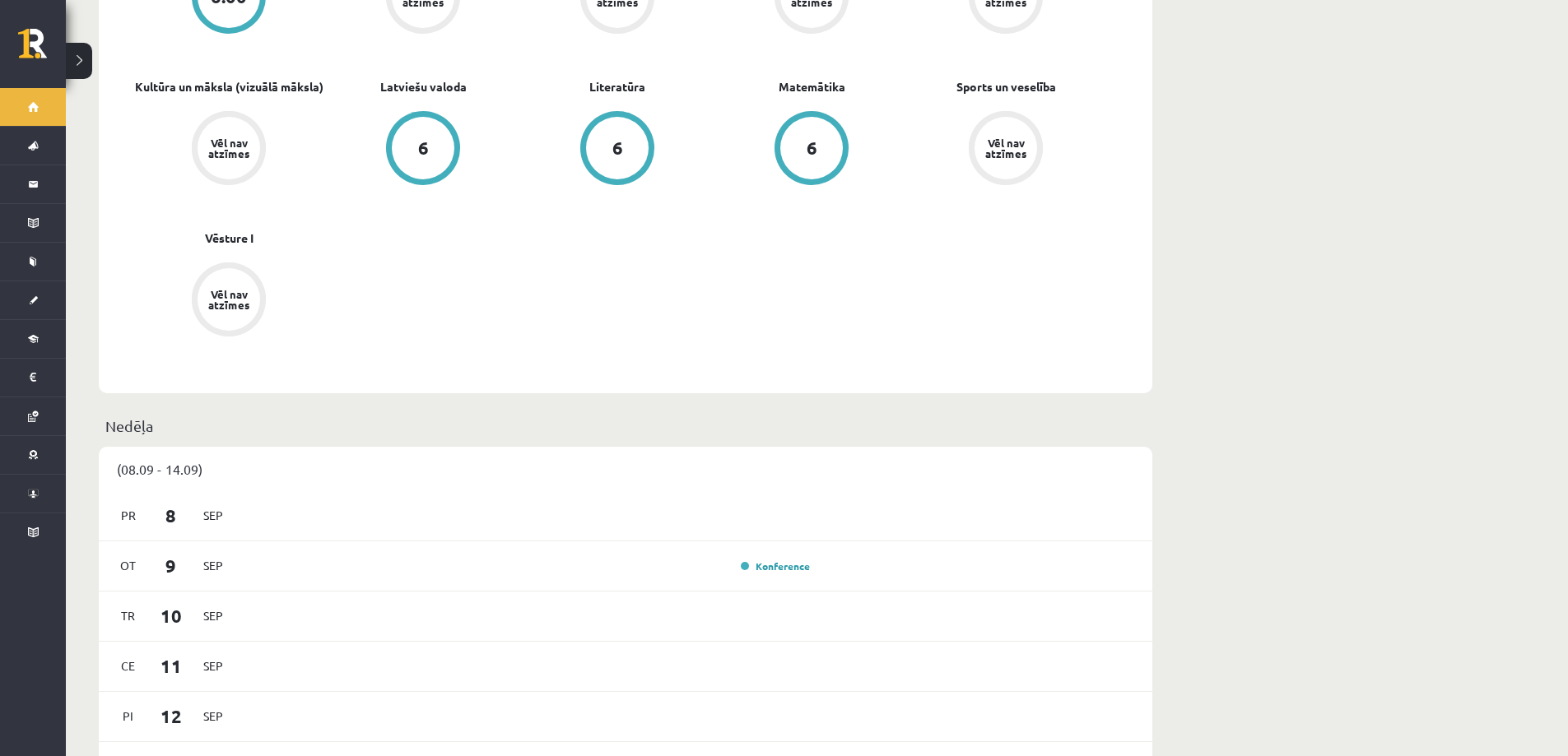
scroll to position [905, 0]
